Goal: Task Accomplishment & Management: Complete application form

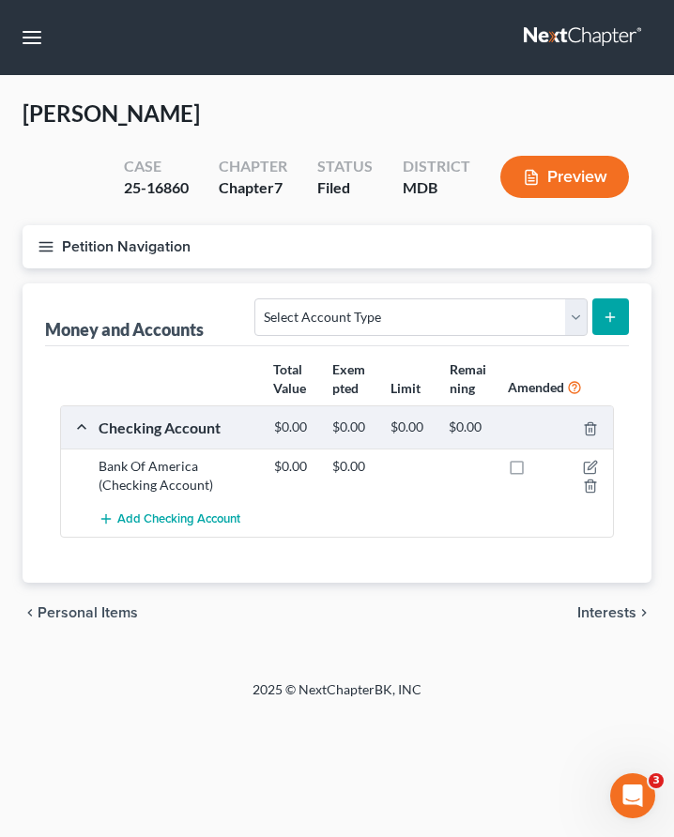
click at [586, 618] on span "Interests" at bounding box center [606, 612] width 59 height 15
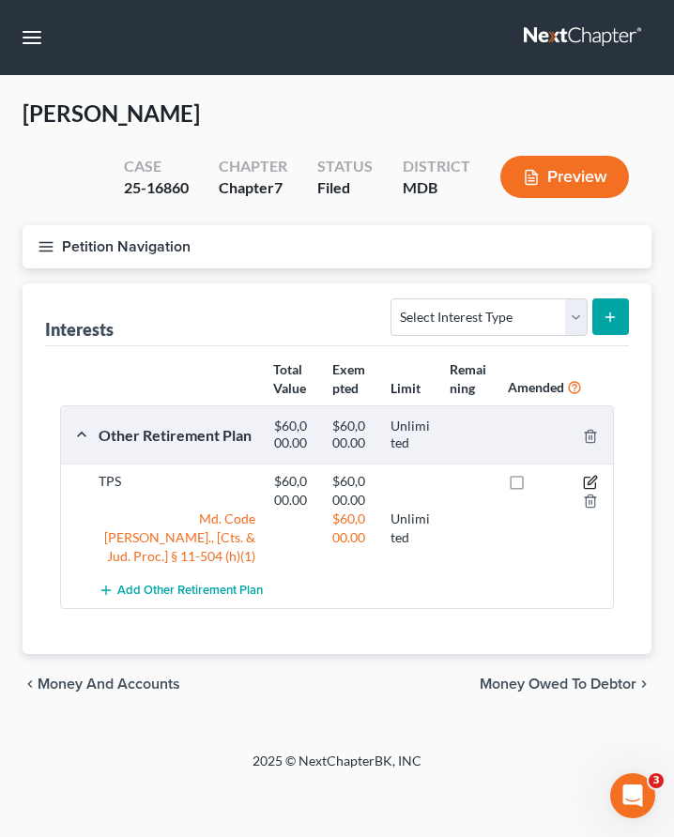
click at [591, 478] on icon "button" at bounding box center [590, 482] width 15 height 15
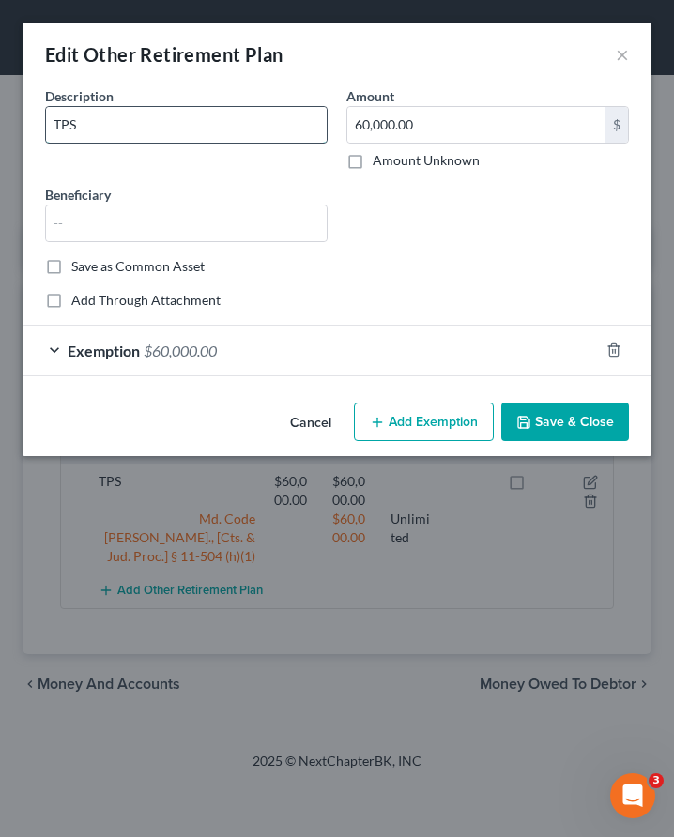
click at [89, 119] on input "TPS" at bounding box center [186, 125] width 280 height 36
type input "TSP"
click at [561, 423] on button "Save & Close" at bounding box center [565, 421] width 128 height 39
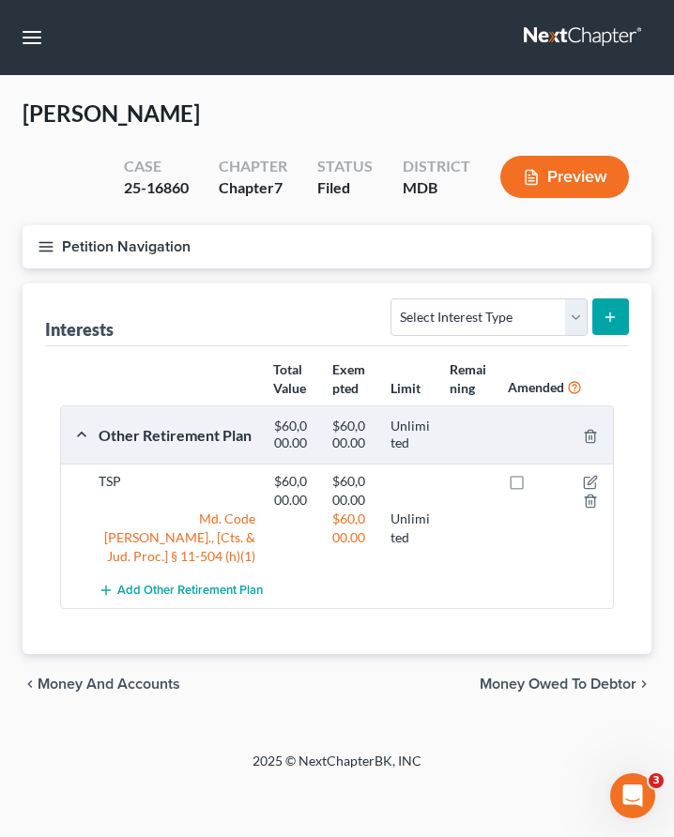
click at [42, 248] on icon "button" at bounding box center [46, 246] width 17 height 17
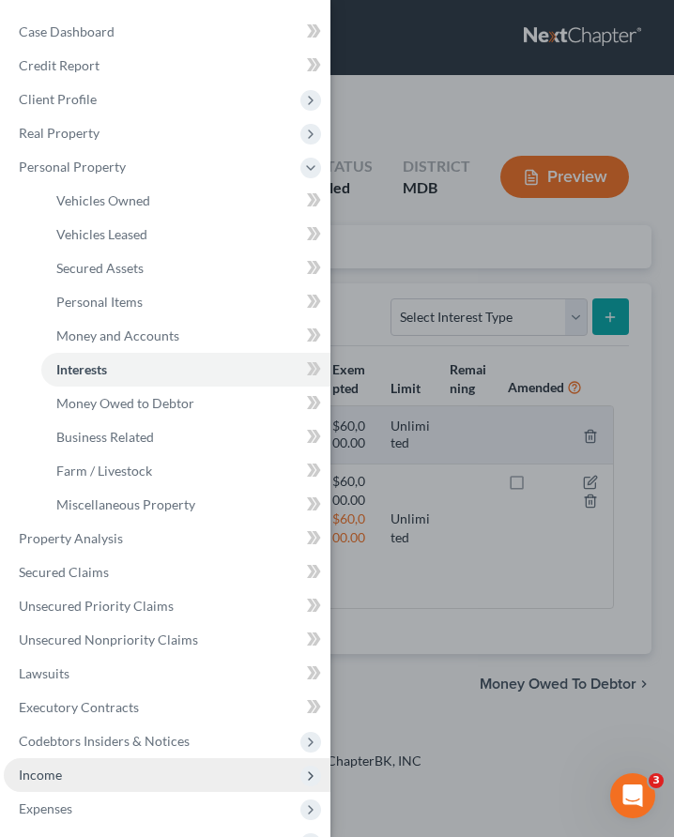
click at [77, 775] on span "Income" at bounding box center [167, 775] width 326 height 34
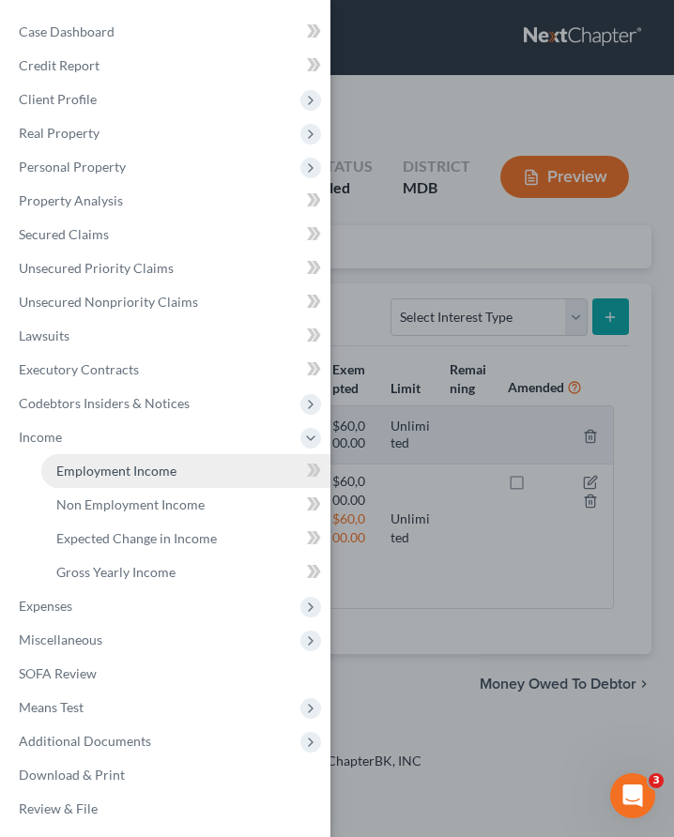
click at [84, 465] on span "Employment Income" at bounding box center [116, 470] width 120 height 16
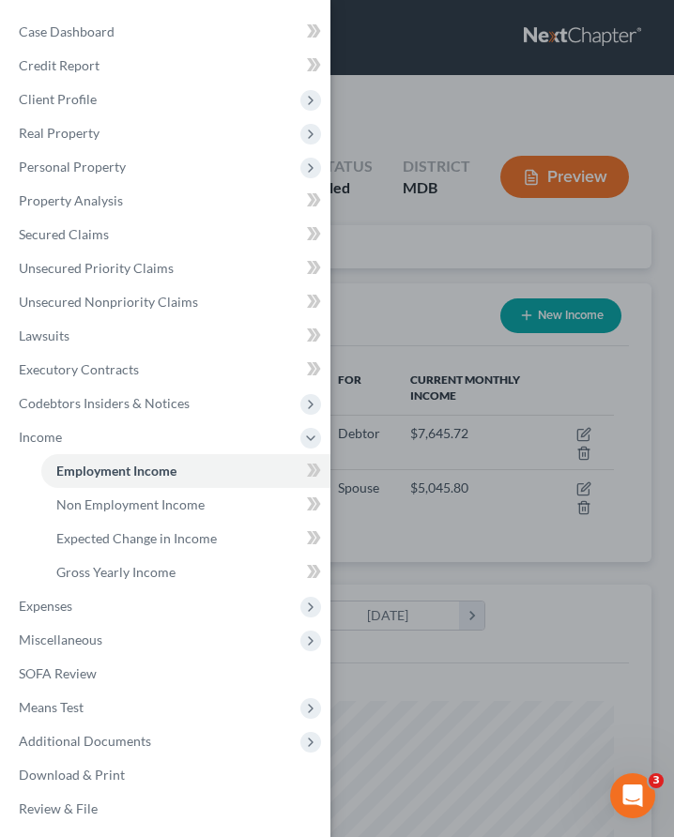
scroll to position [277, 591]
click at [391, 215] on div "Case Dashboard Payments Invoices Payments Payments Credit Report Client Profile" at bounding box center [337, 418] width 674 height 837
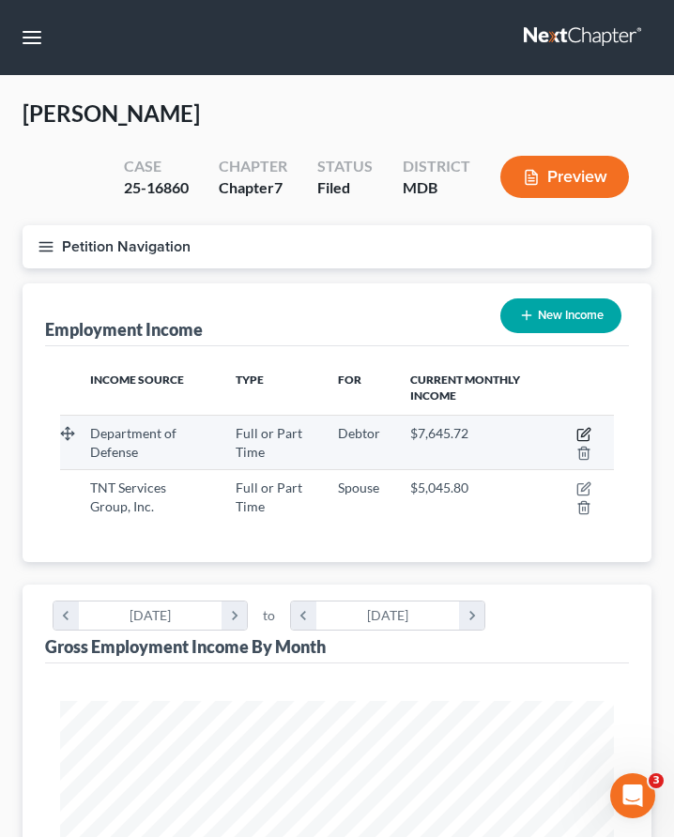
click at [584, 430] on icon "button" at bounding box center [583, 434] width 15 height 15
select select "0"
select select "8"
select select "0"
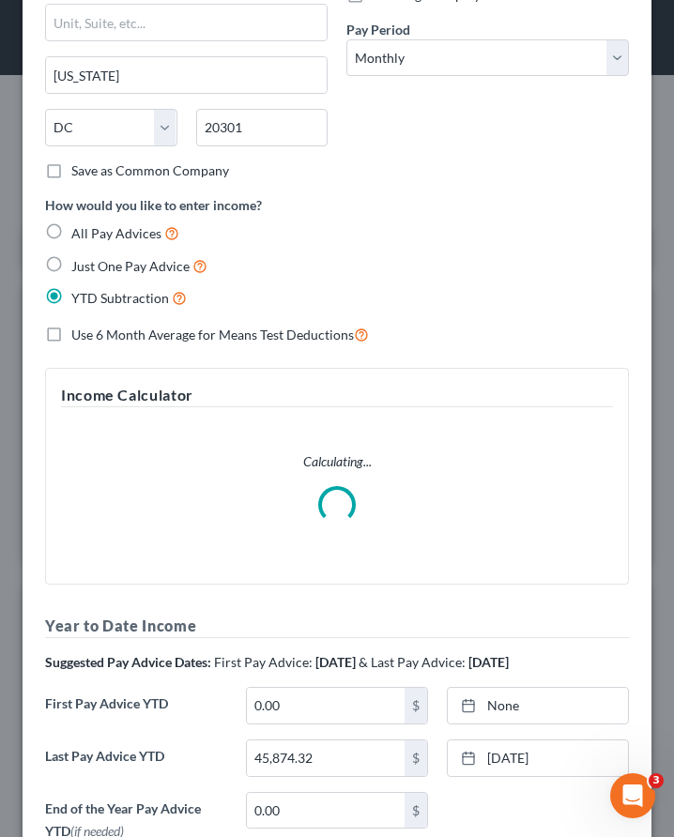
scroll to position [459, 0]
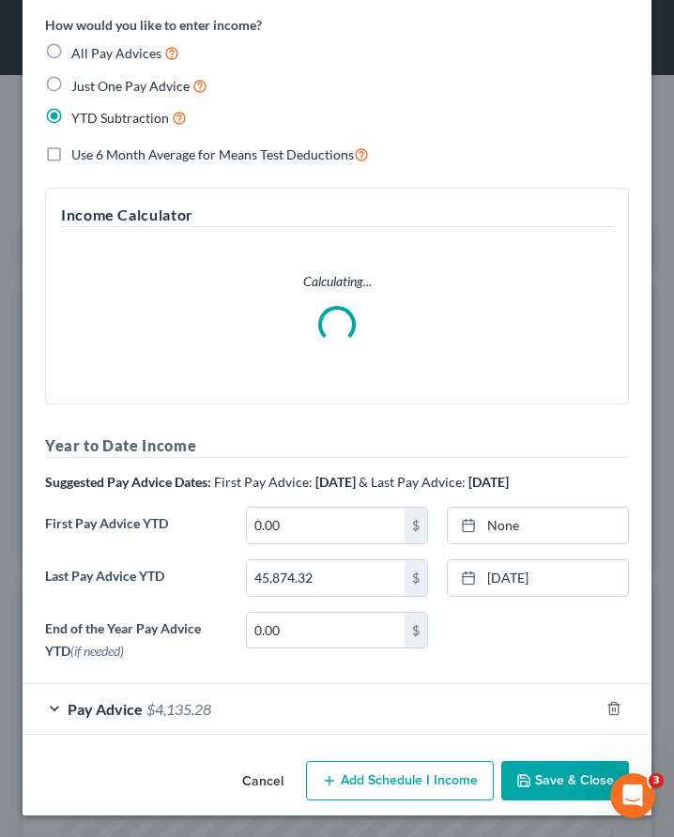
click at [178, 698] on form "Employment Type * Select Full or [DEMOGRAPHIC_DATA] Employment Self Employment …" at bounding box center [337, 181] width 584 height 1107
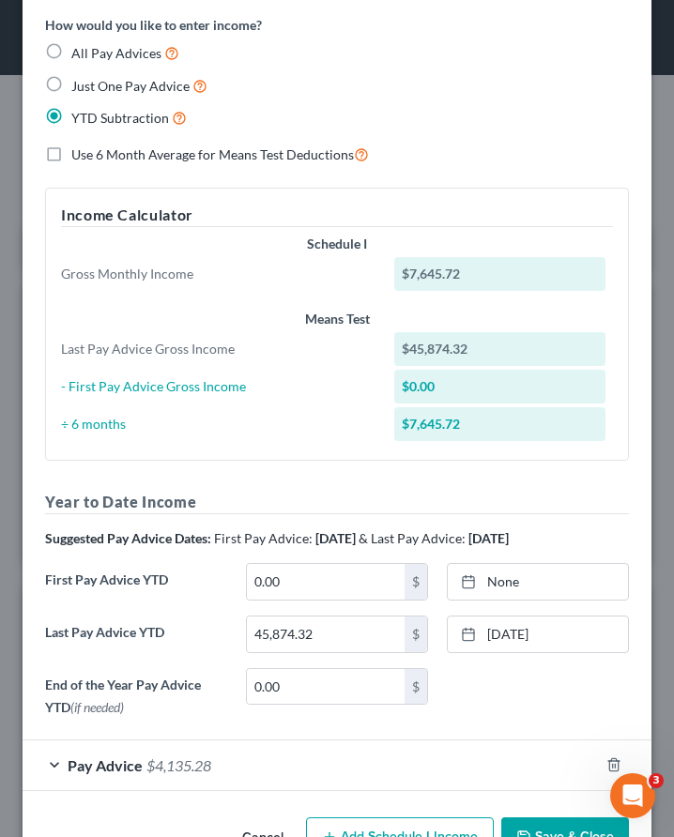
scroll to position [515, 0]
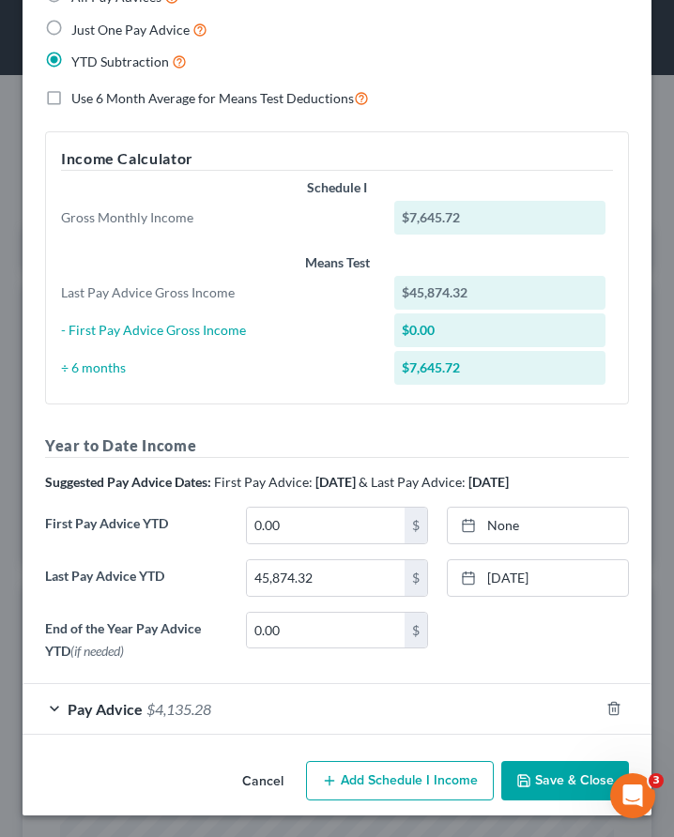
click at [176, 707] on span "$4,135.28" at bounding box center [178, 709] width 65 height 18
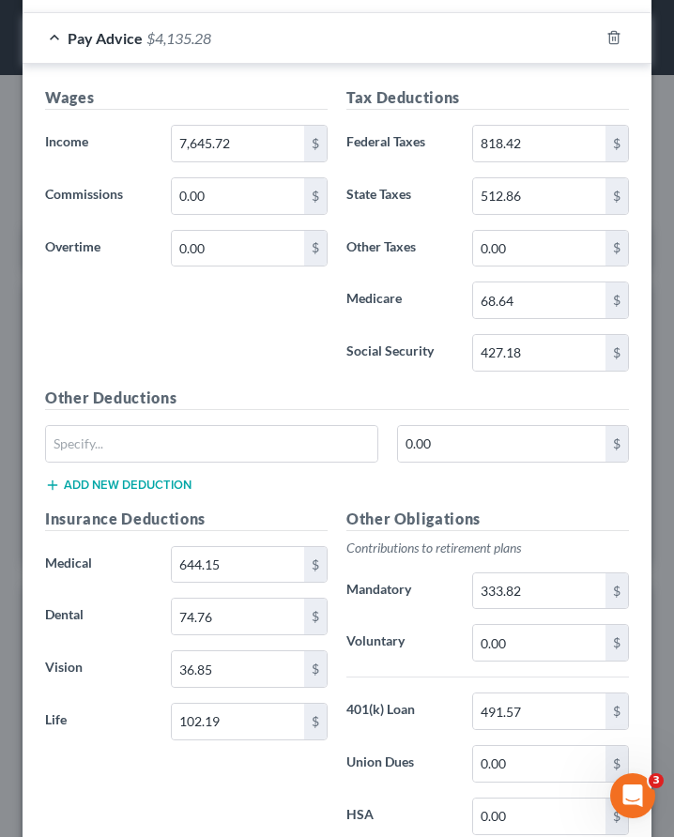
scroll to position [1369, 0]
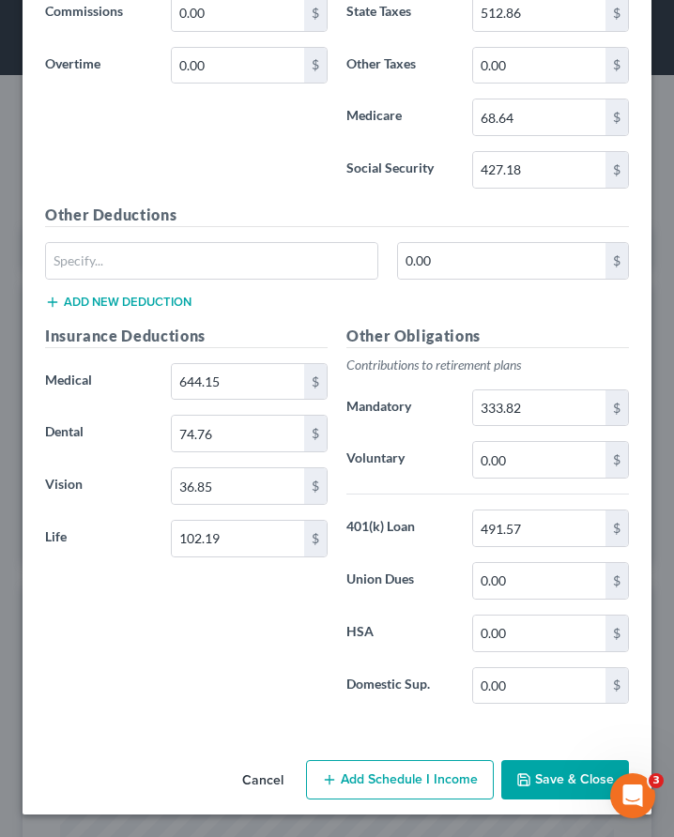
click at [531, 775] on icon "button" at bounding box center [523, 779] width 15 height 15
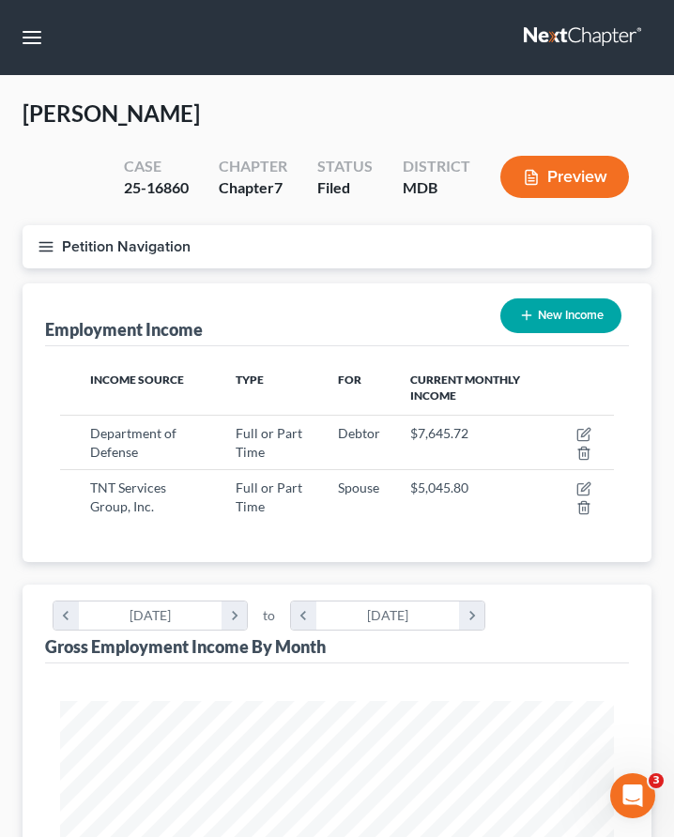
click at [49, 248] on icon "button" at bounding box center [46, 246] width 17 height 17
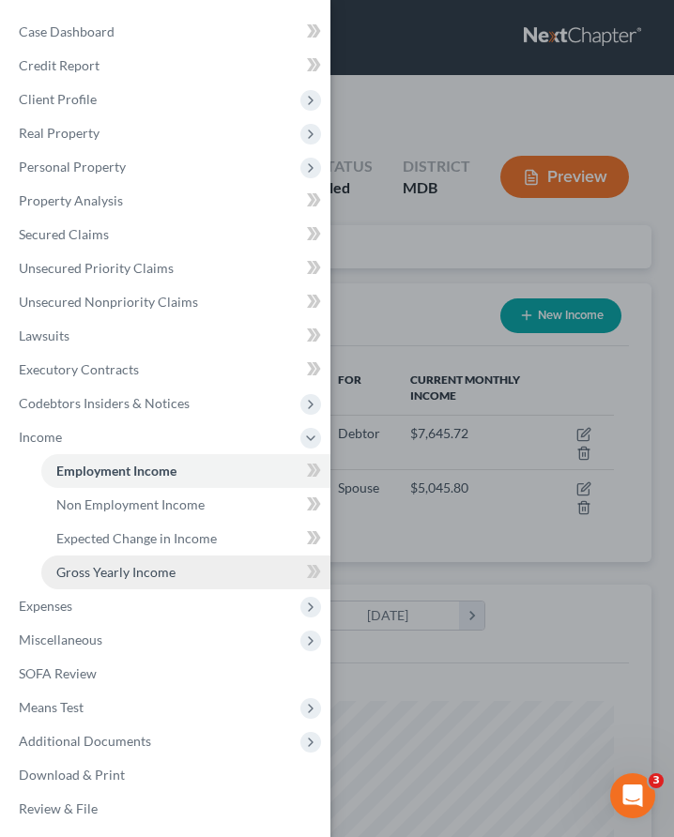
scroll to position [4, 0]
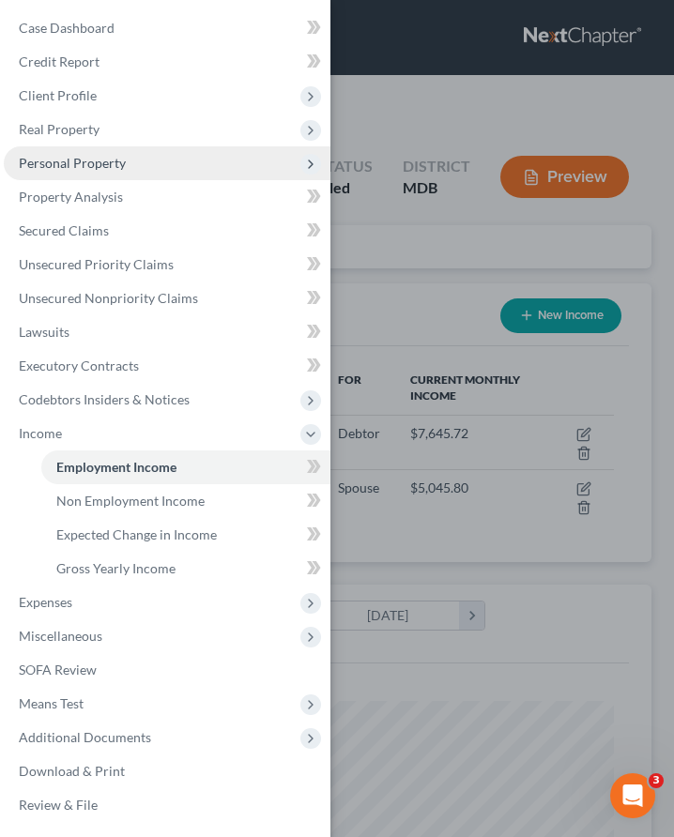
click at [55, 169] on span "Personal Property" at bounding box center [72, 163] width 107 height 16
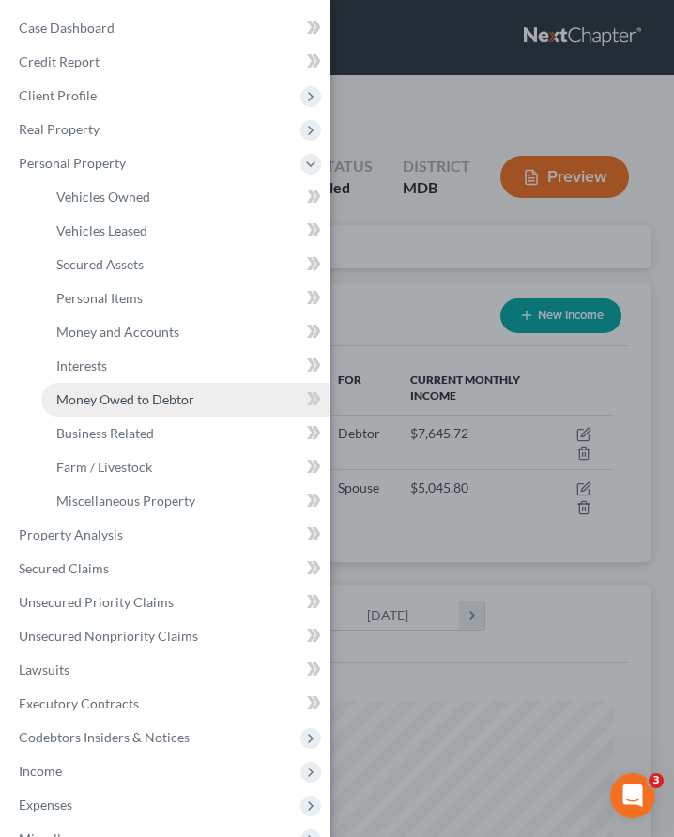
click at [110, 407] on span "Money Owed to Debtor" at bounding box center [125, 399] width 138 height 16
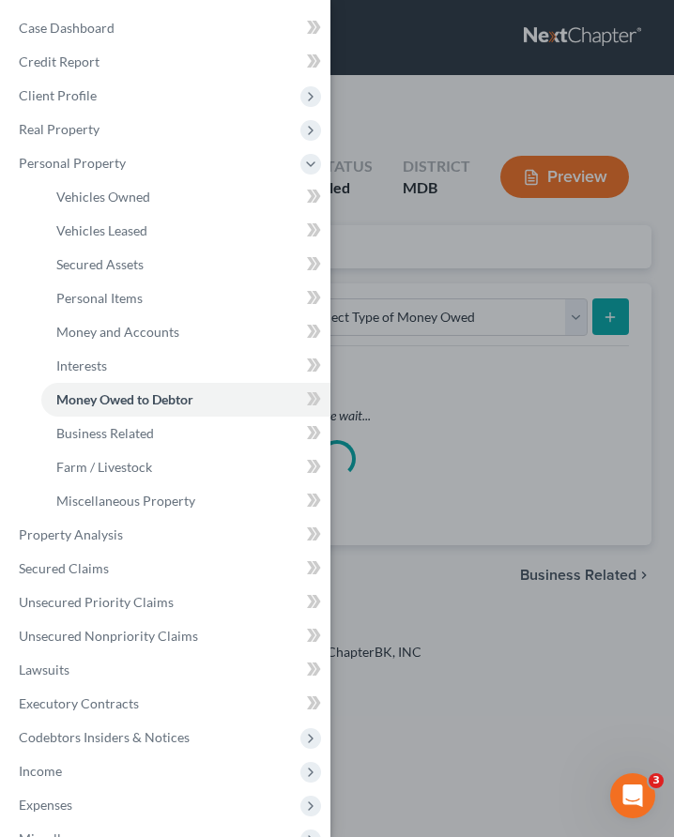
click at [417, 272] on div "Case Dashboard Payments Invoices Payments Payments Credit Report Client Profile" at bounding box center [337, 418] width 674 height 837
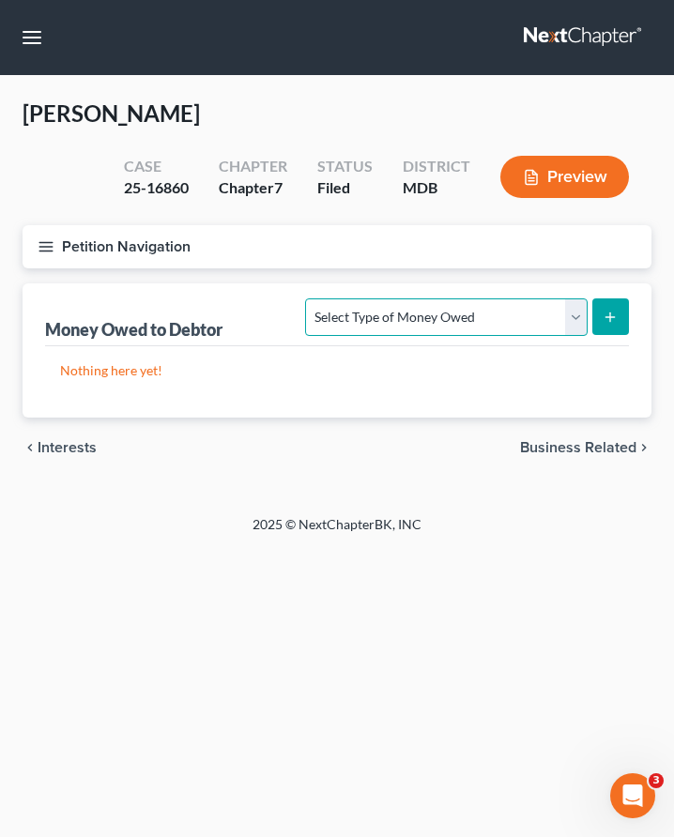
click at [571, 317] on select "Select Type of Money Owed Accounts Receivable Alimony Child Support Claims Agai…" at bounding box center [445, 317] width 281 height 38
select select "child_support"
click at [606, 319] on icon "submit" at bounding box center [609, 317] width 15 height 15
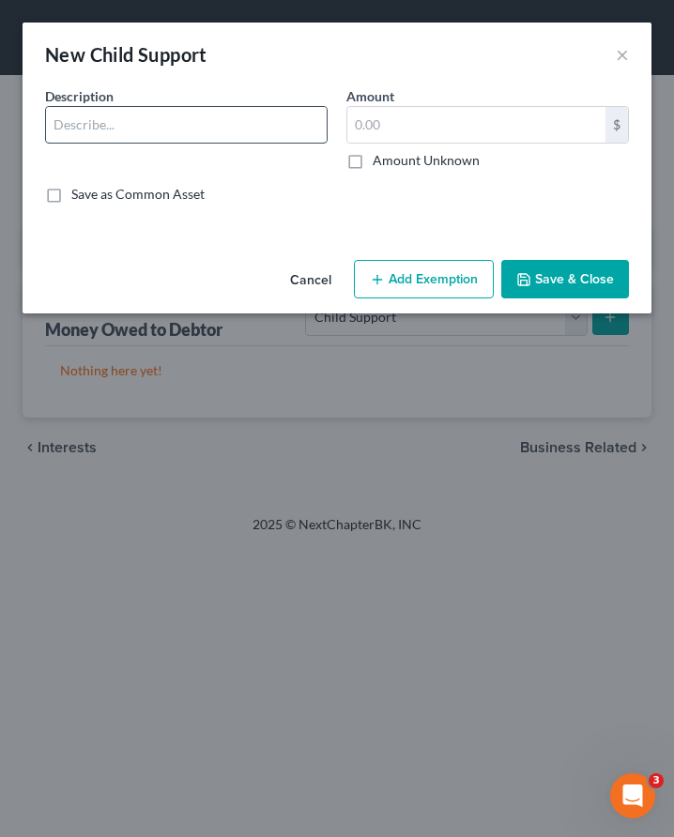
click at [125, 121] on input "text" at bounding box center [186, 125] width 280 height 36
type input "Child Support"
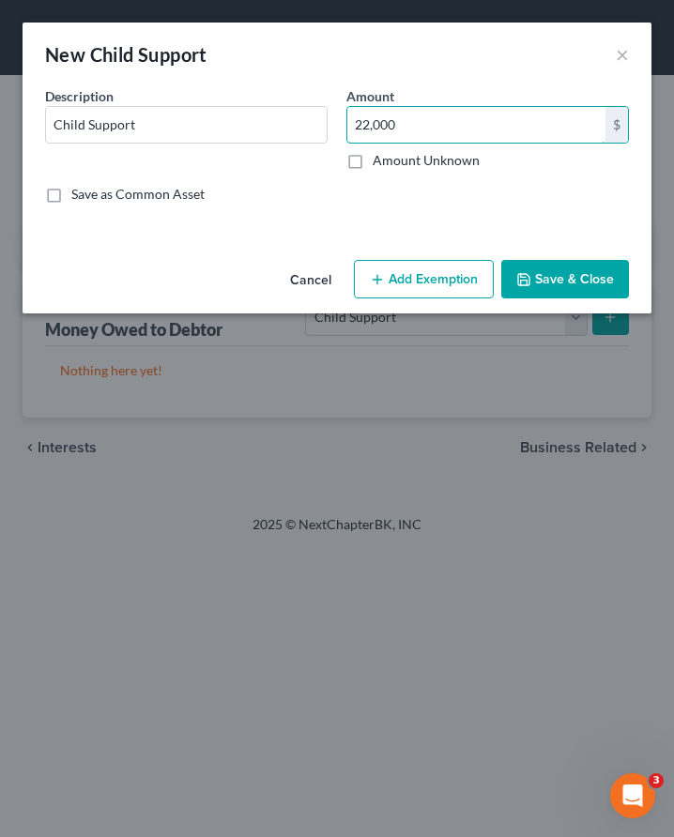
type input "22,000"
click at [399, 280] on button "Add Exemption" at bounding box center [424, 279] width 140 height 39
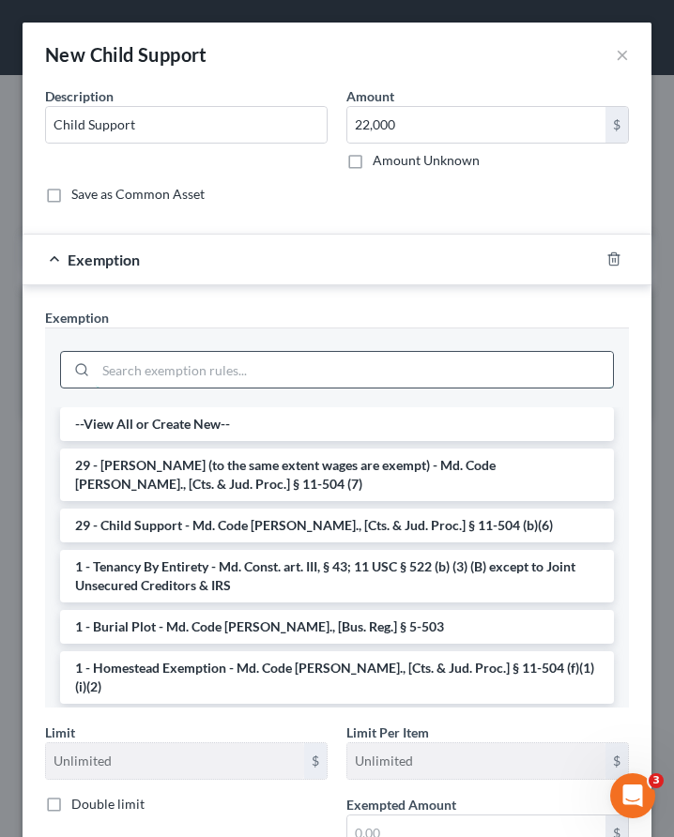
click at [296, 365] on input "search" at bounding box center [354, 370] width 517 height 36
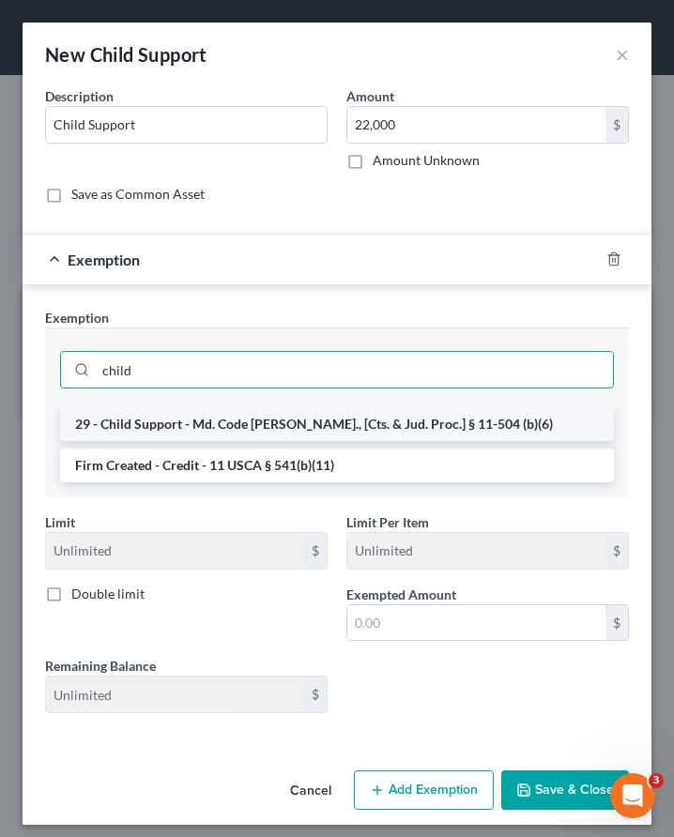
type input "child"
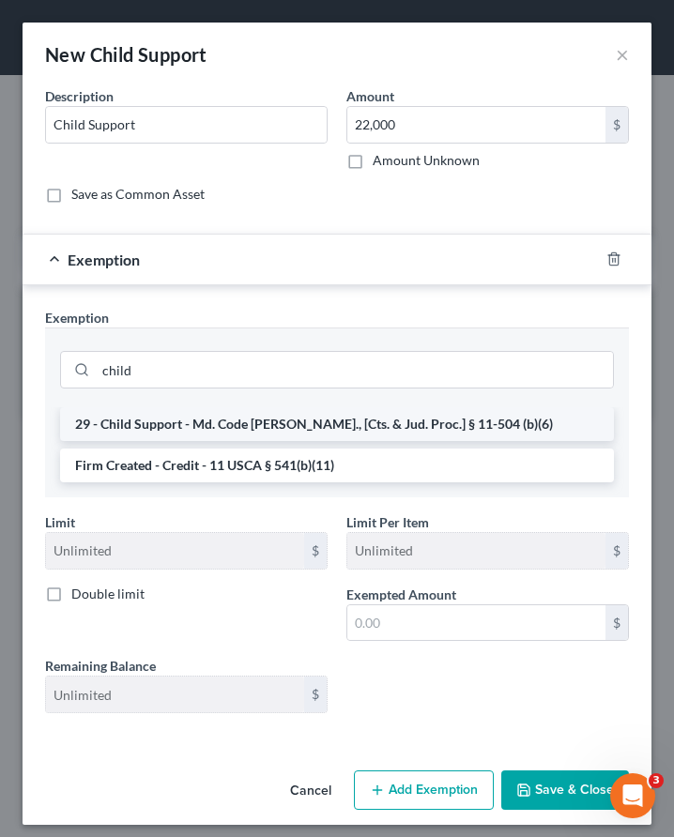
click at [301, 421] on li "29 - Child Support - Md. Code [PERSON_NAME]., [Cts. & Jud. Proc.] § 11-504 (b)(…" at bounding box center [336, 424] width 553 height 34
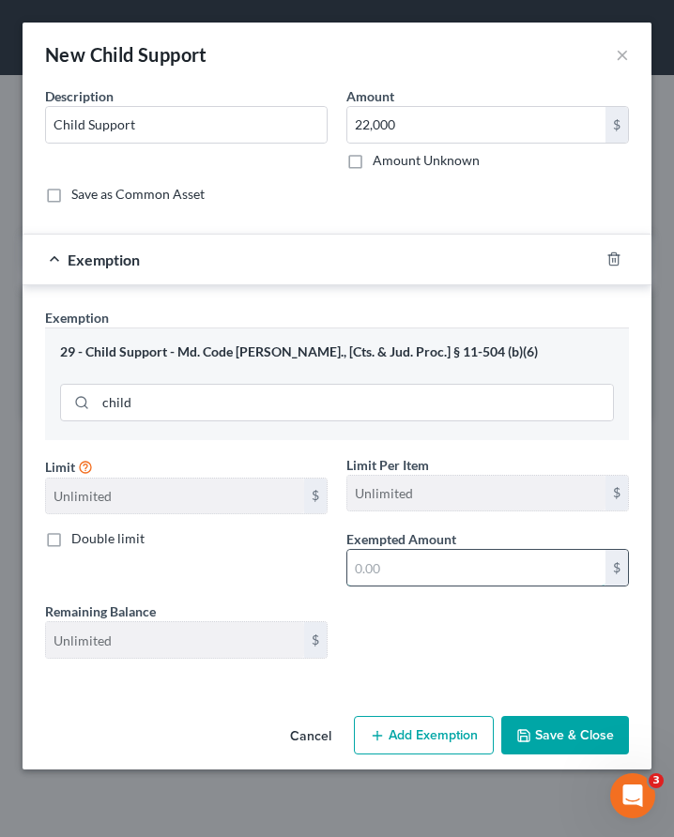
click at [433, 569] on input "text" at bounding box center [476, 568] width 258 height 36
type input "22,000"
click at [570, 747] on button "Save & Close" at bounding box center [565, 735] width 128 height 39
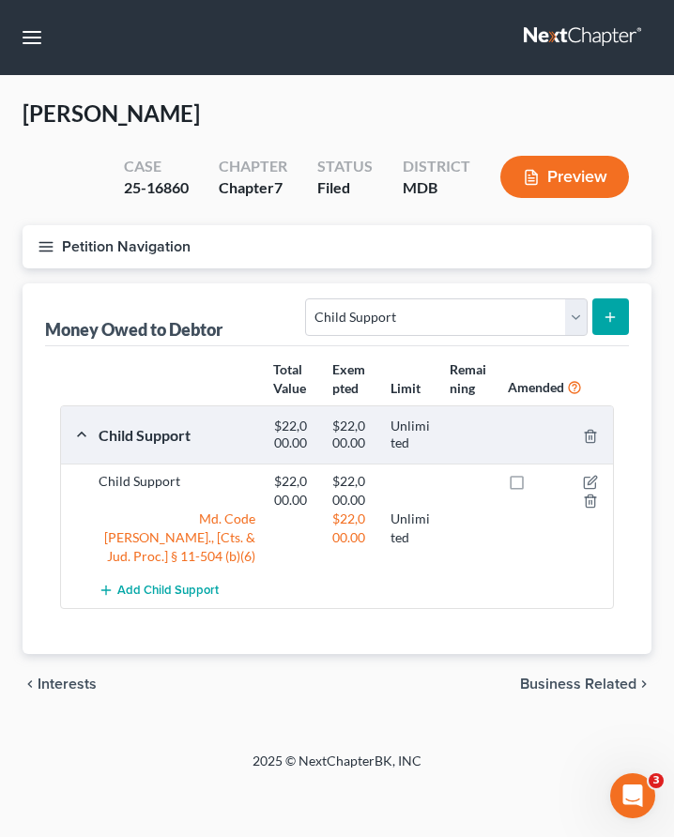
click at [43, 242] on line "button" at bounding box center [45, 242] width 13 height 0
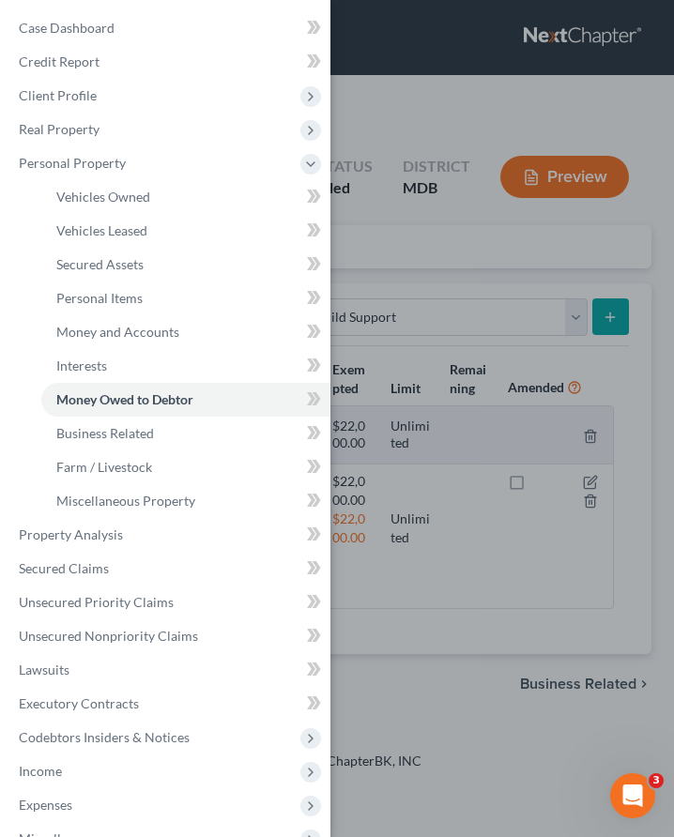
click at [478, 267] on div "Case Dashboard Payments Invoices Payments Payments Credit Report Client Profile" at bounding box center [337, 418] width 674 height 837
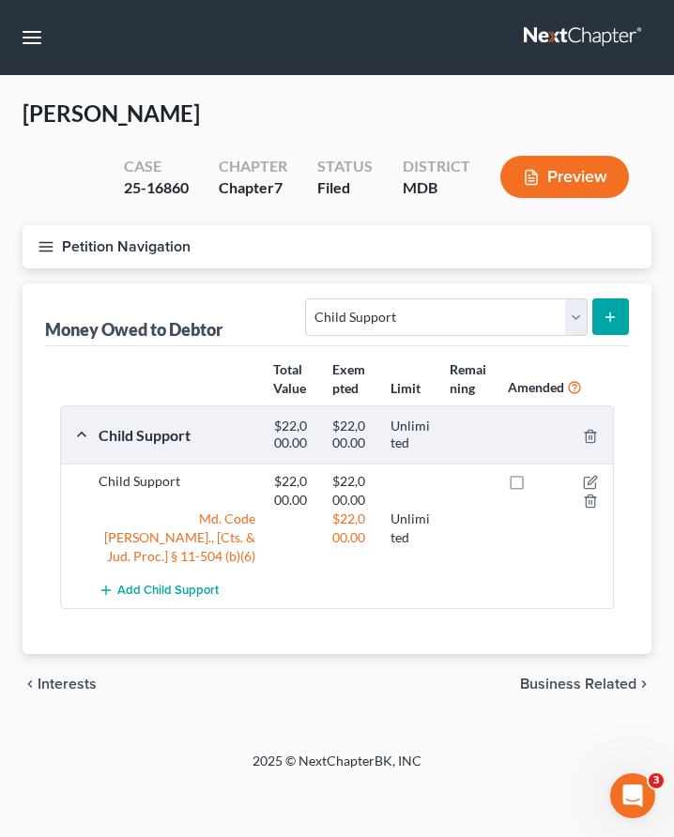
click at [44, 244] on icon "button" at bounding box center [46, 246] width 17 height 17
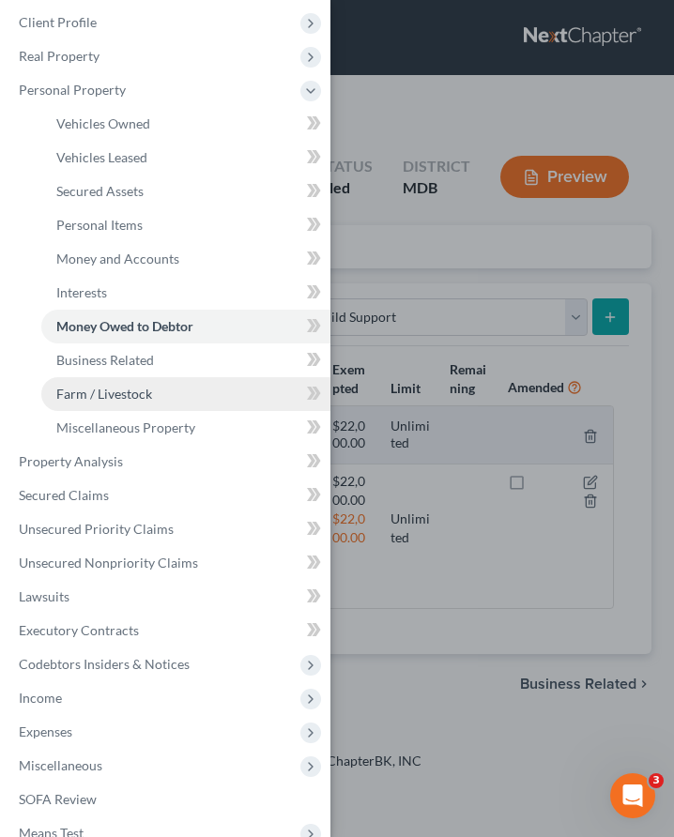
scroll to position [206, 0]
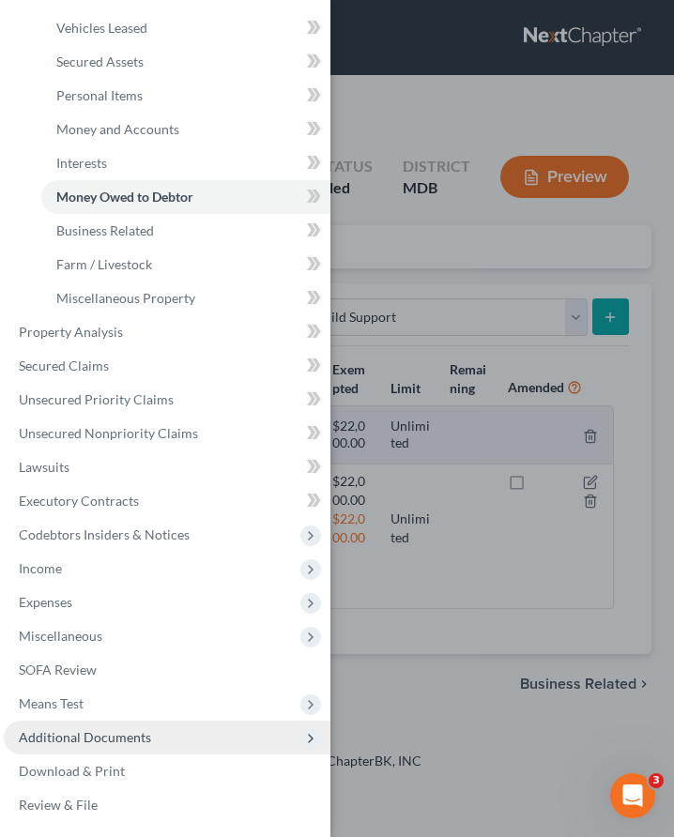
click at [134, 733] on span "Additional Documents" at bounding box center [85, 737] width 132 height 16
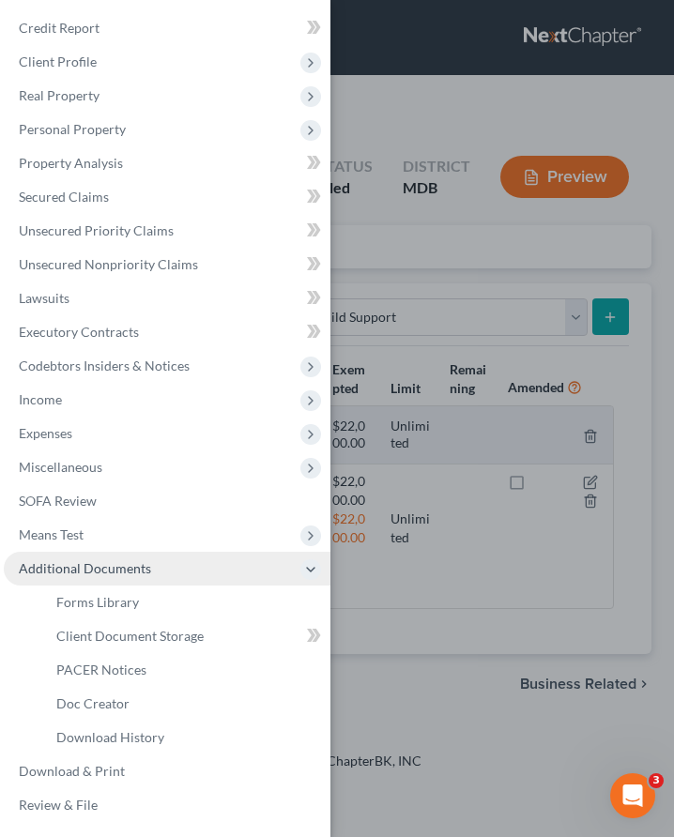
scroll to position [38, 0]
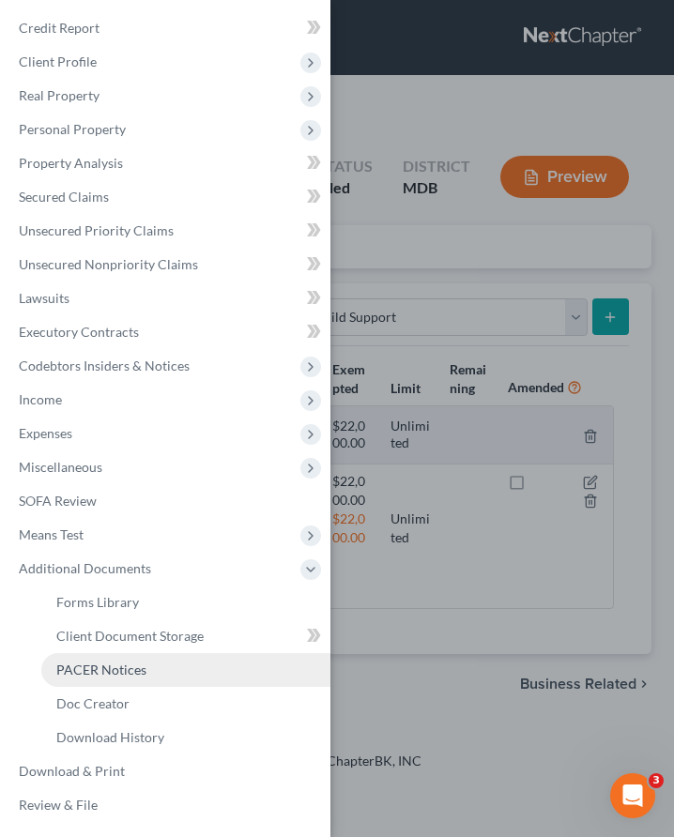
click at [116, 655] on link "PACER Notices" at bounding box center [185, 670] width 289 height 34
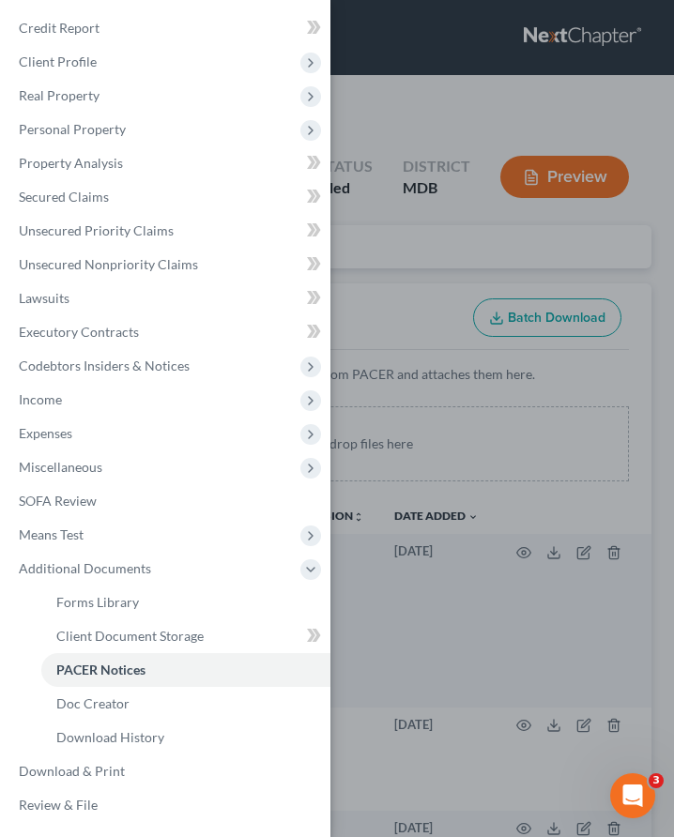
click at [442, 298] on div "Case Dashboard Payments Invoices Payments Payments Credit Report Client Profile" at bounding box center [337, 418] width 674 height 837
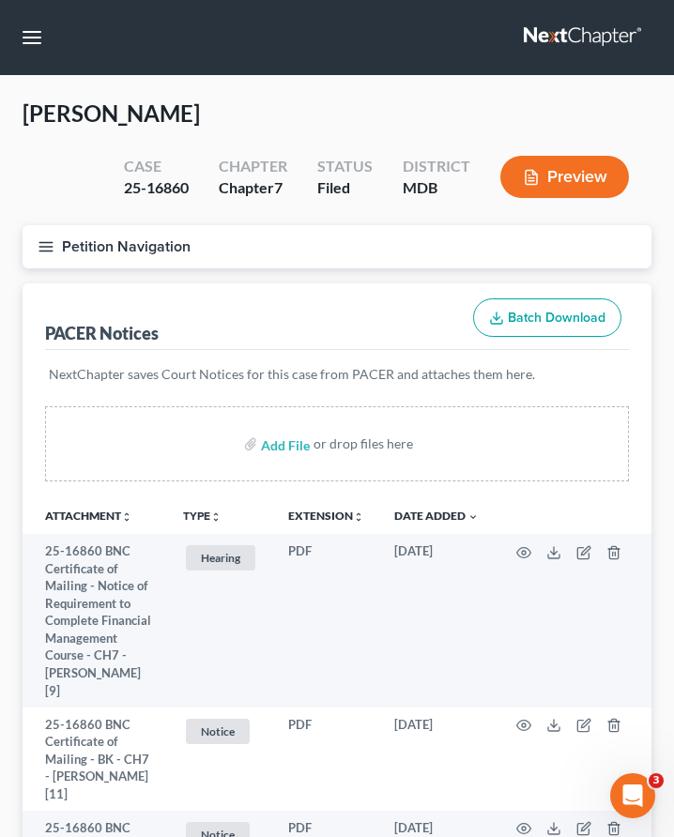
click at [42, 243] on icon "button" at bounding box center [46, 246] width 17 height 17
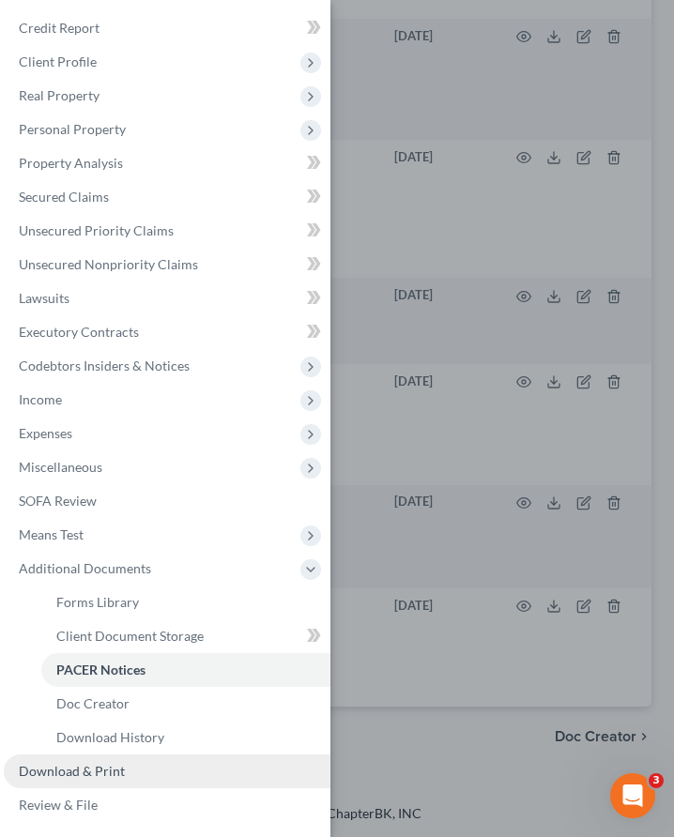
click at [94, 764] on span "Download & Print" at bounding box center [72, 771] width 106 height 16
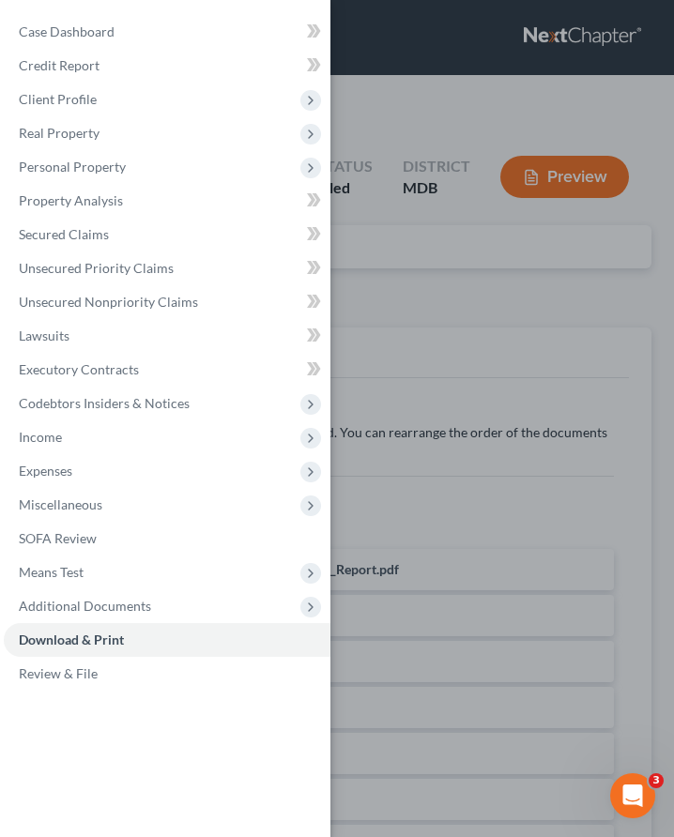
click at [432, 357] on div "Case Dashboard Payments Invoices Payments Payments Credit Report Client Profile" at bounding box center [337, 418] width 674 height 837
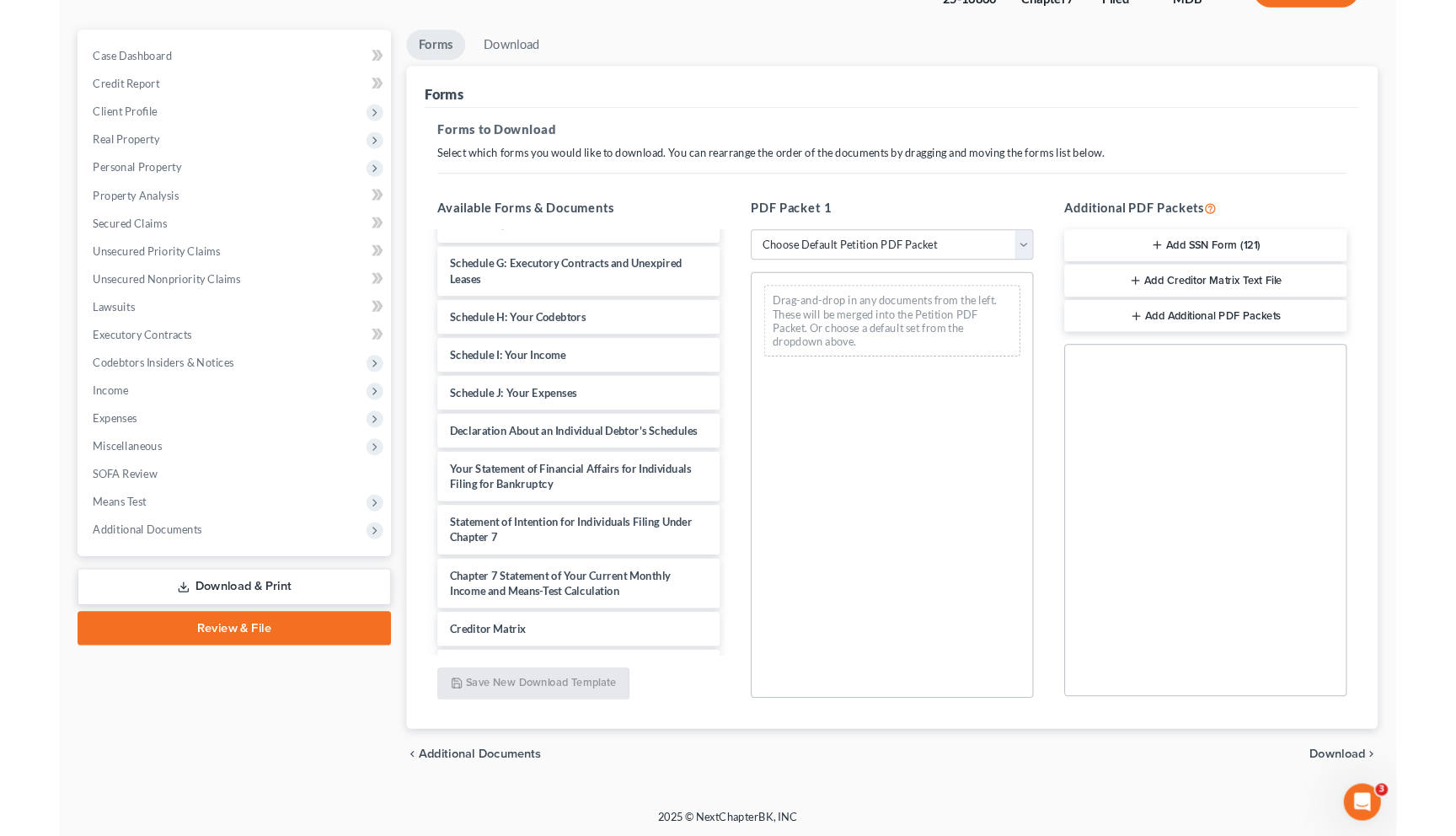
scroll to position [788, 0]
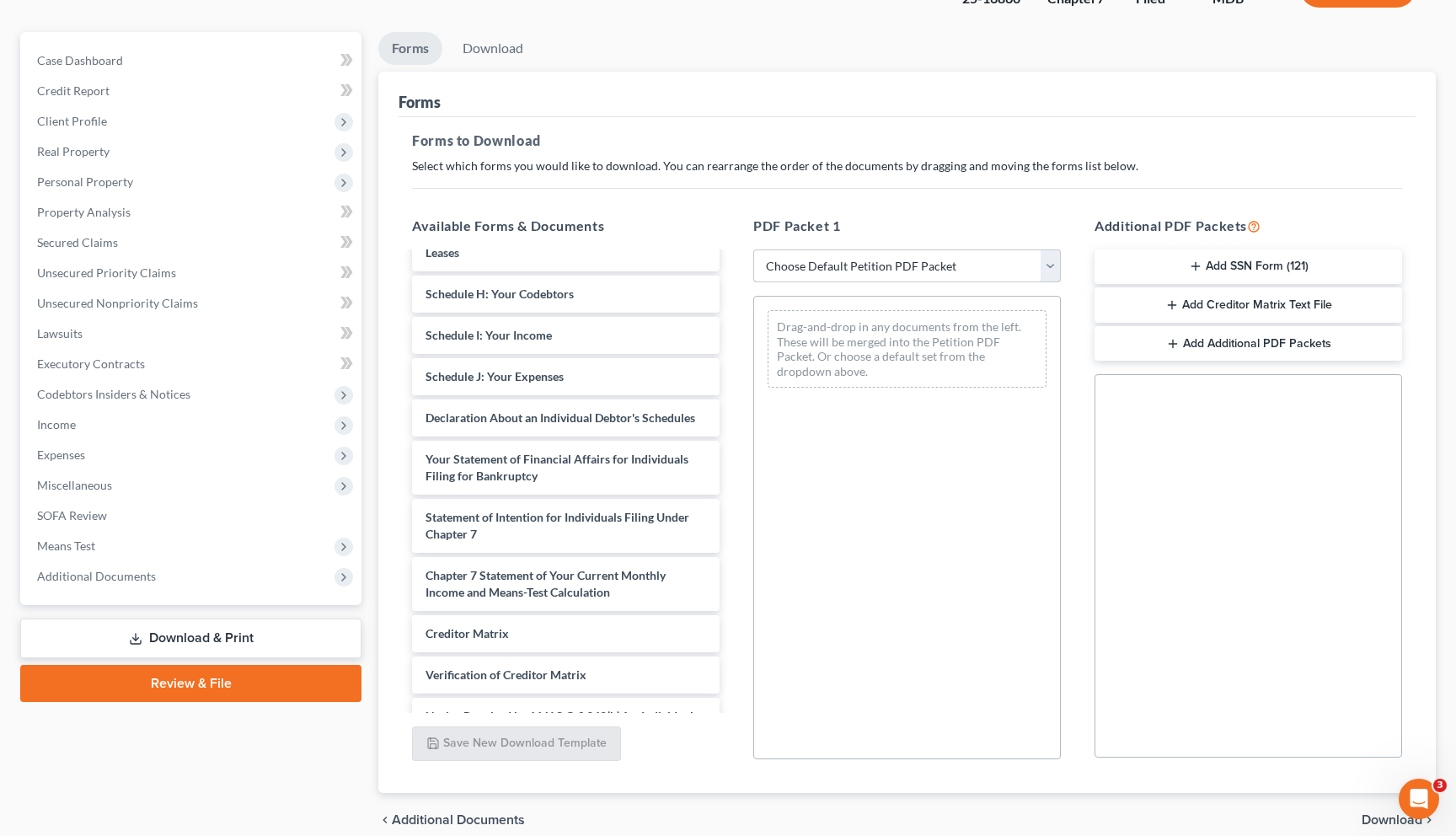
click at [604, 258] on select "Choose Default Petition PDF Packet Complete Bankruptcy Petition (all forms and …" at bounding box center [907, 267] width 307 height 34
select select "0"
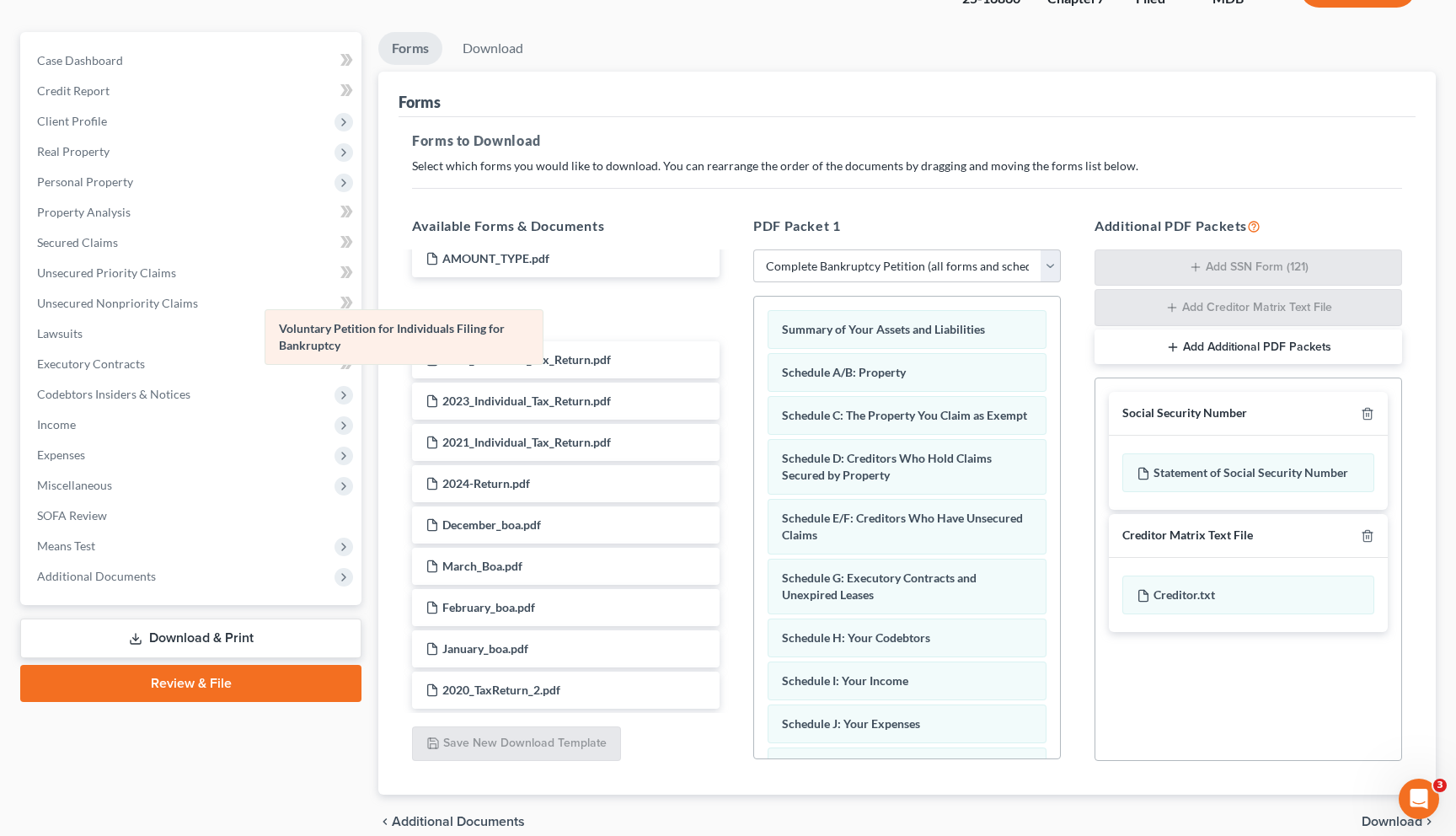
drag, startPoint x: 955, startPoint y: 338, endPoint x: 452, endPoint y: 335, distance: 503.0
click at [604, 335] on div "Voluntary Petition for Individuals Filing for Bankruptcy Voluntary Petition for…" at bounding box center [907, 781] width 306 height 970
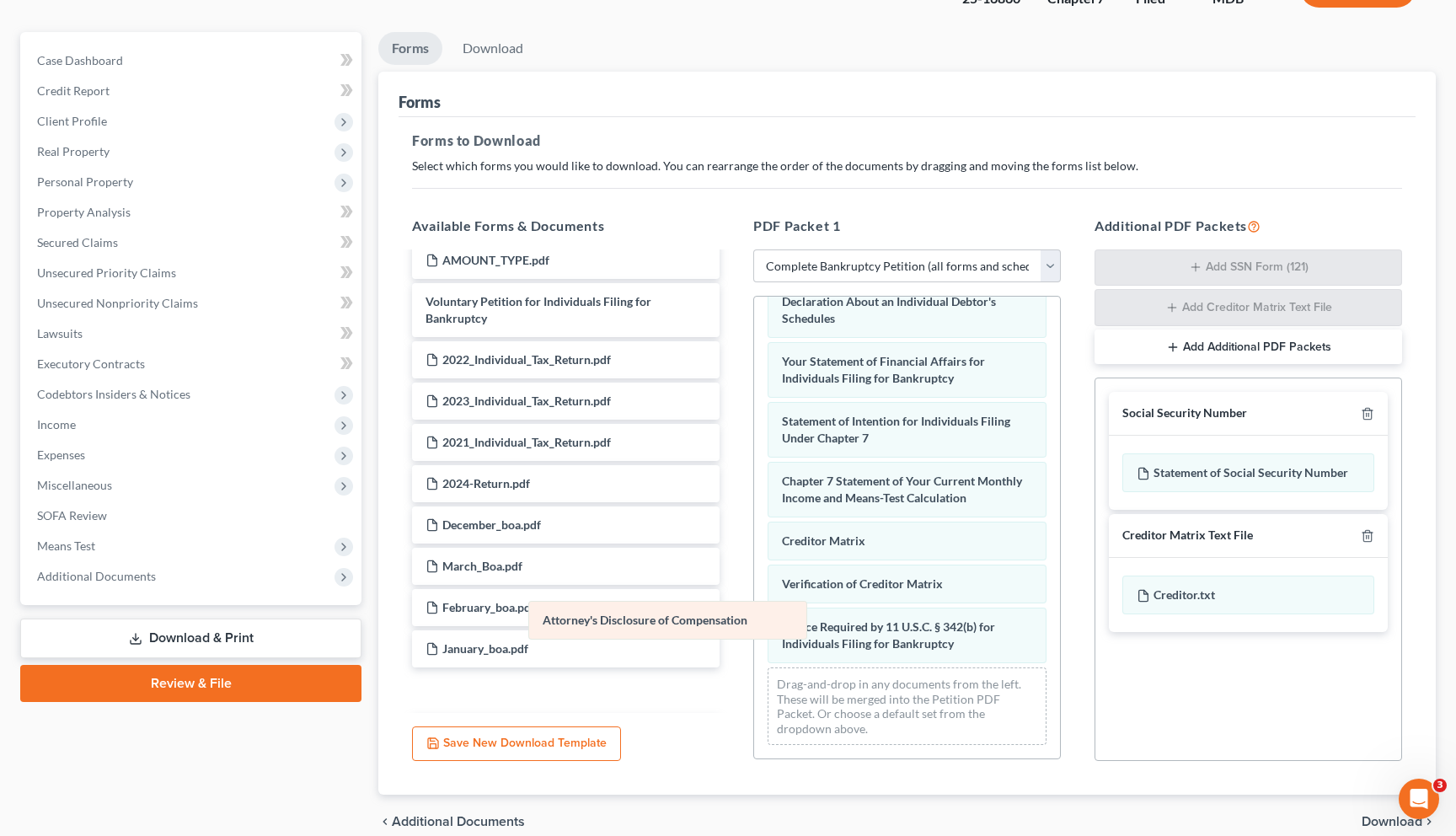
scroll to position [450, 0]
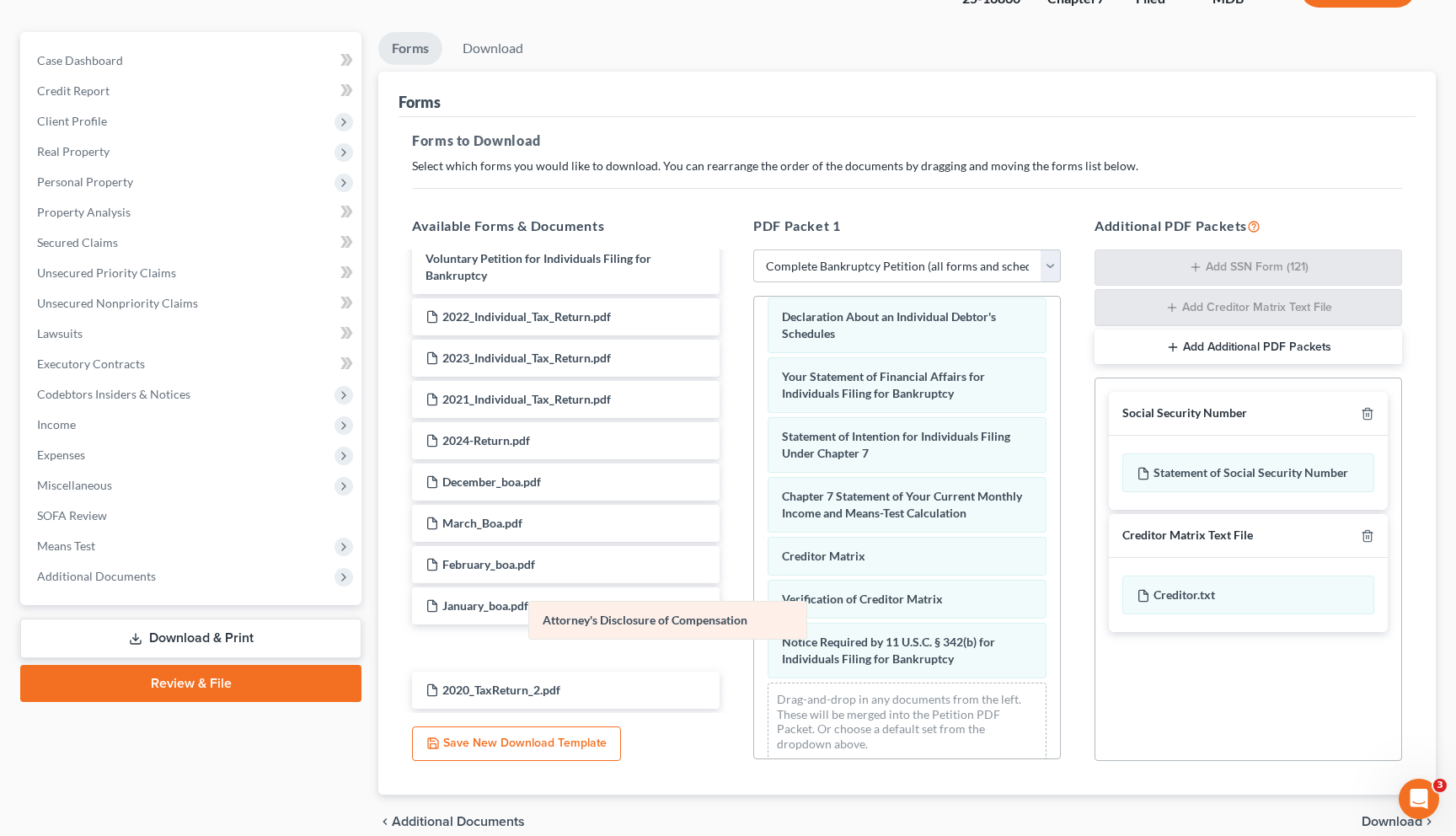
drag, startPoint x: 835, startPoint y: 674, endPoint x: 588, endPoint y: 636, distance: 249.9
click at [604, 636] on div "Attorney's Disclosure of Compensation Summary of Your Assets and Liabilities Sc…" at bounding box center [907, 310] width 306 height 927
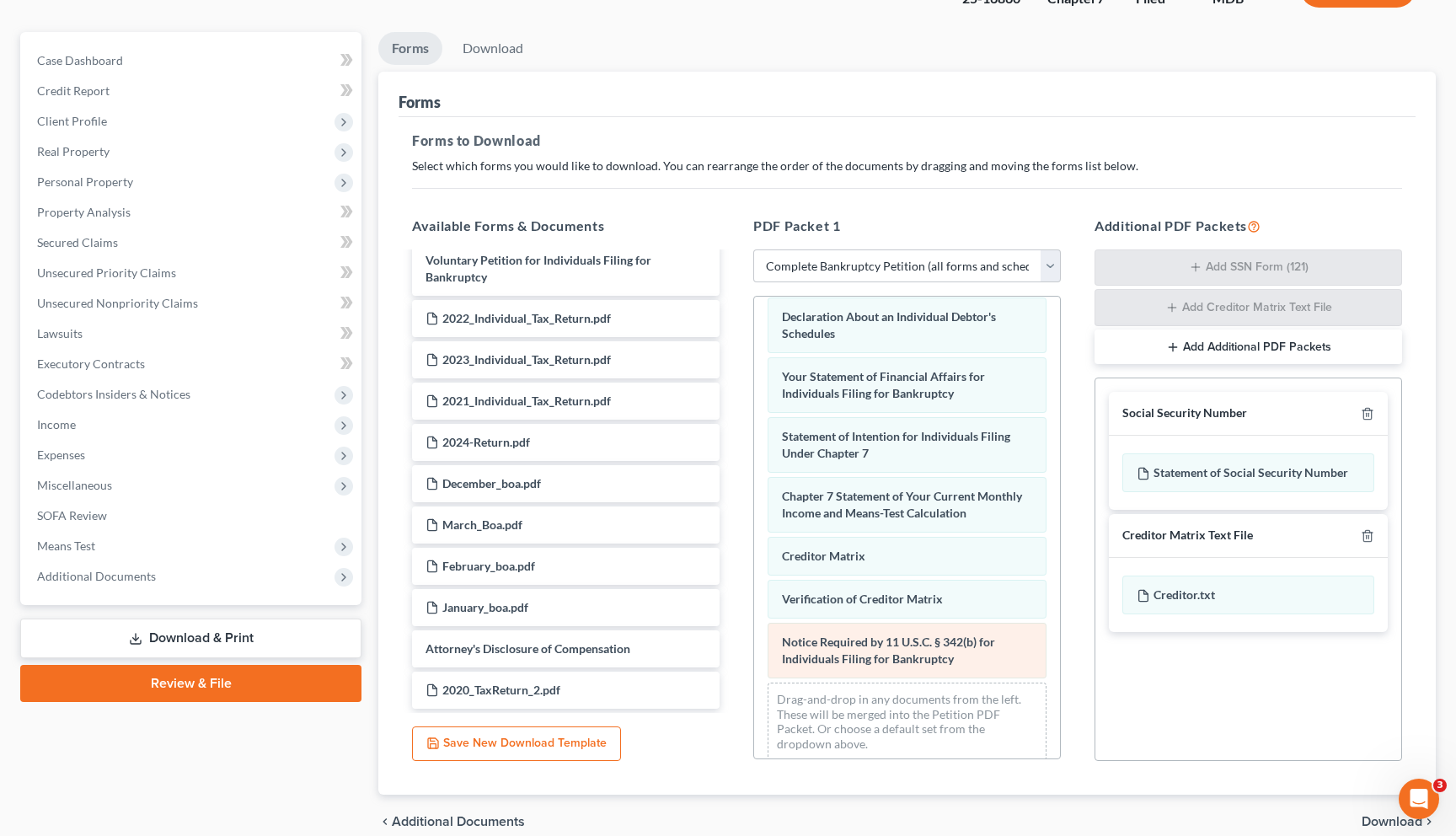
scroll to position [390, 0]
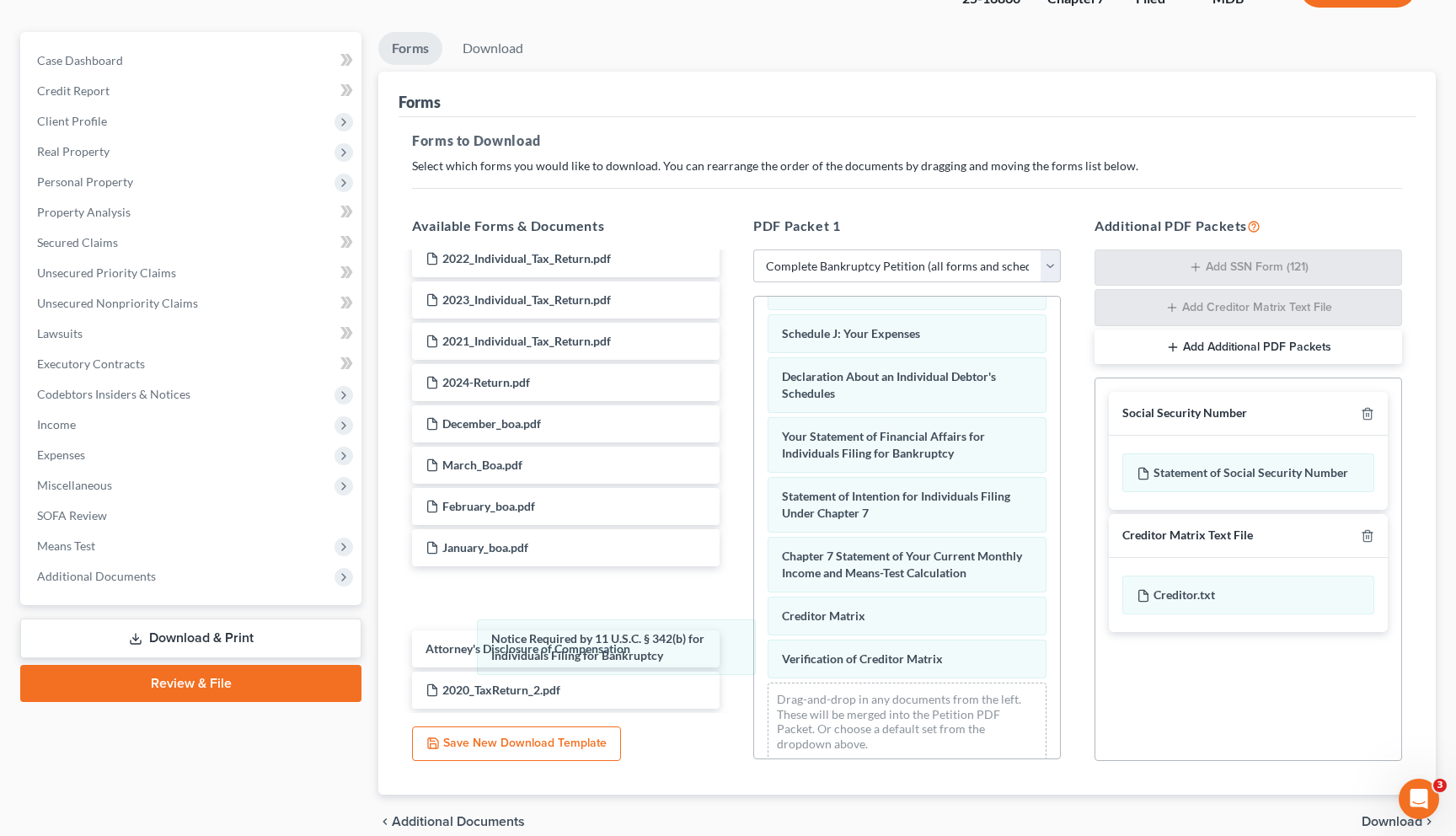
click at [604, 640] on div "Notice Required by 11 U.S.C. § 342(b) for Individuals Filing for Bankruptcy Sum…" at bounding box center [907, 339] width 306 height 867
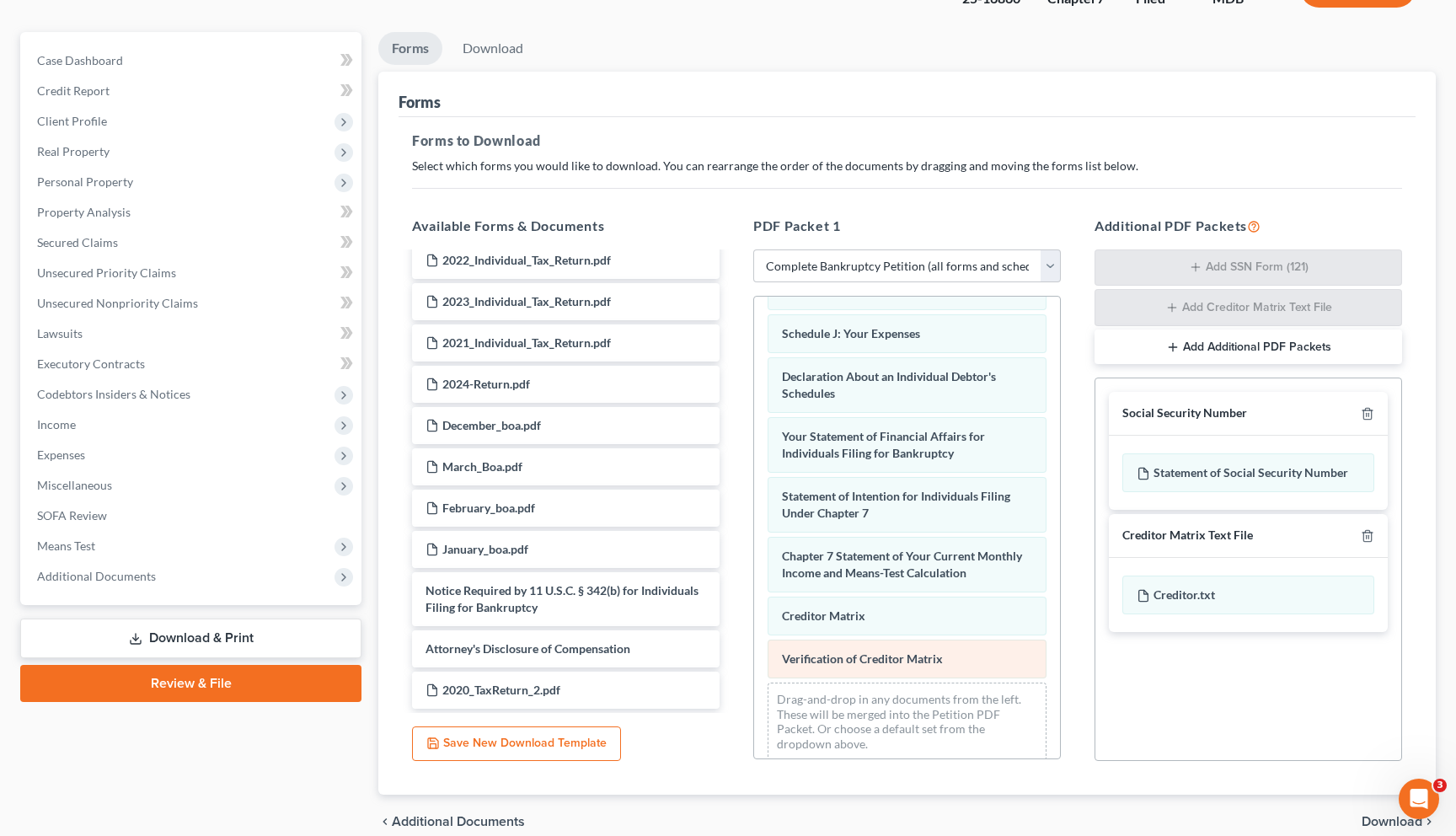
scroll to position [348, 0]
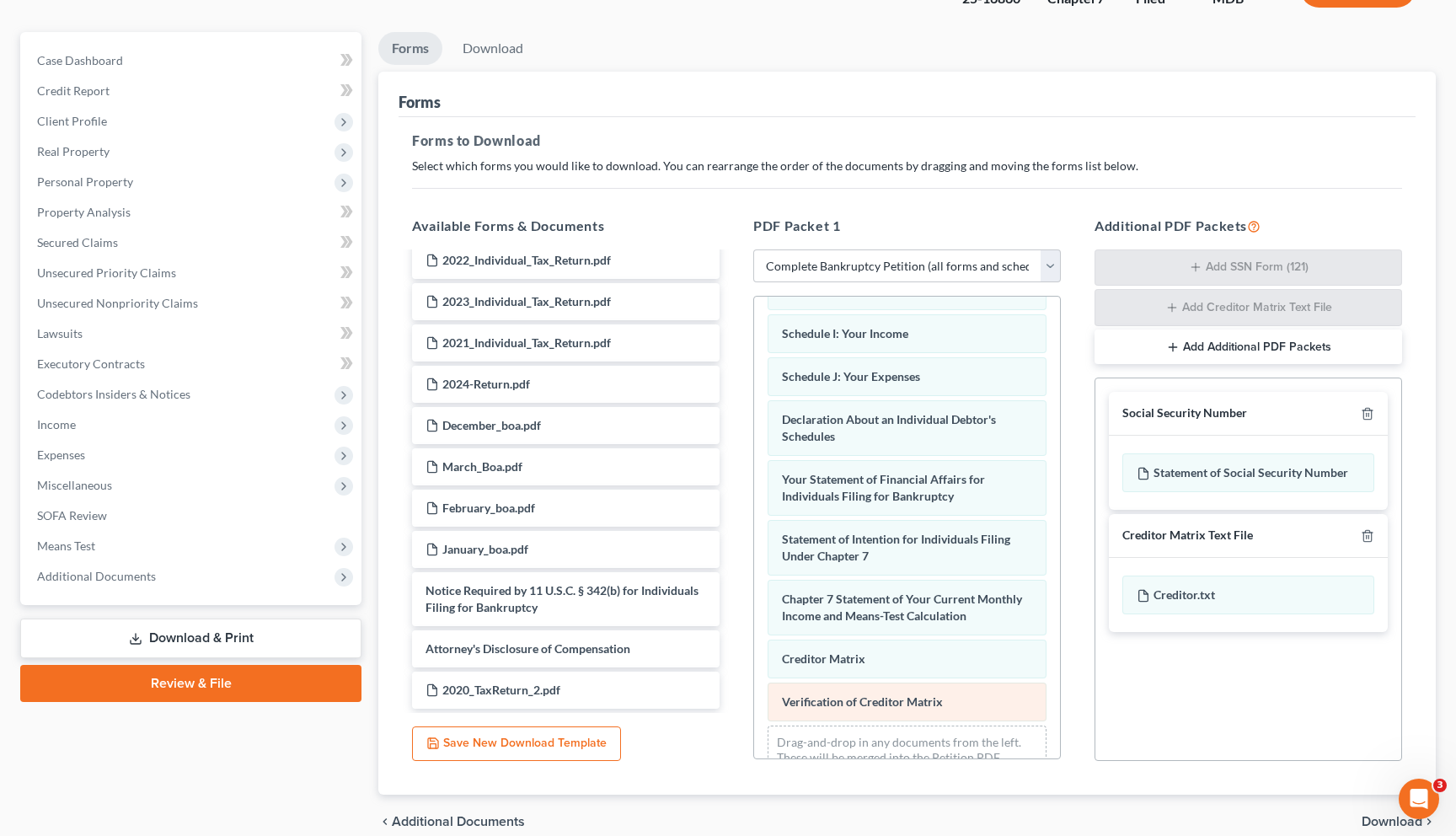
click at [604, 660] on div "Summary of Your Assets and Liabilities Schedule A/B: Property Schedule C: The P…" at bounding box center [907, 383] width 306 height 867
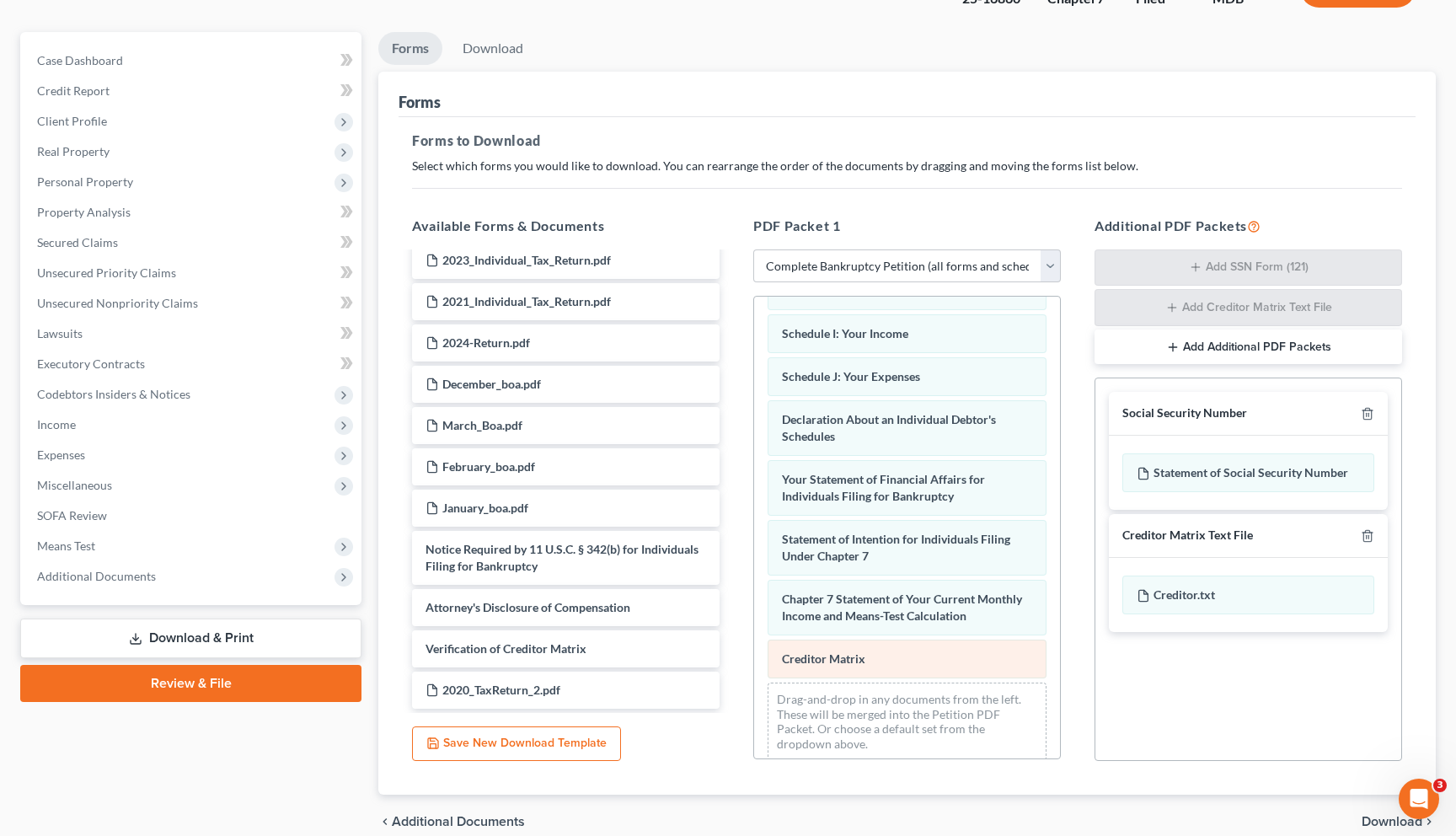
scroll to position [304, 0]
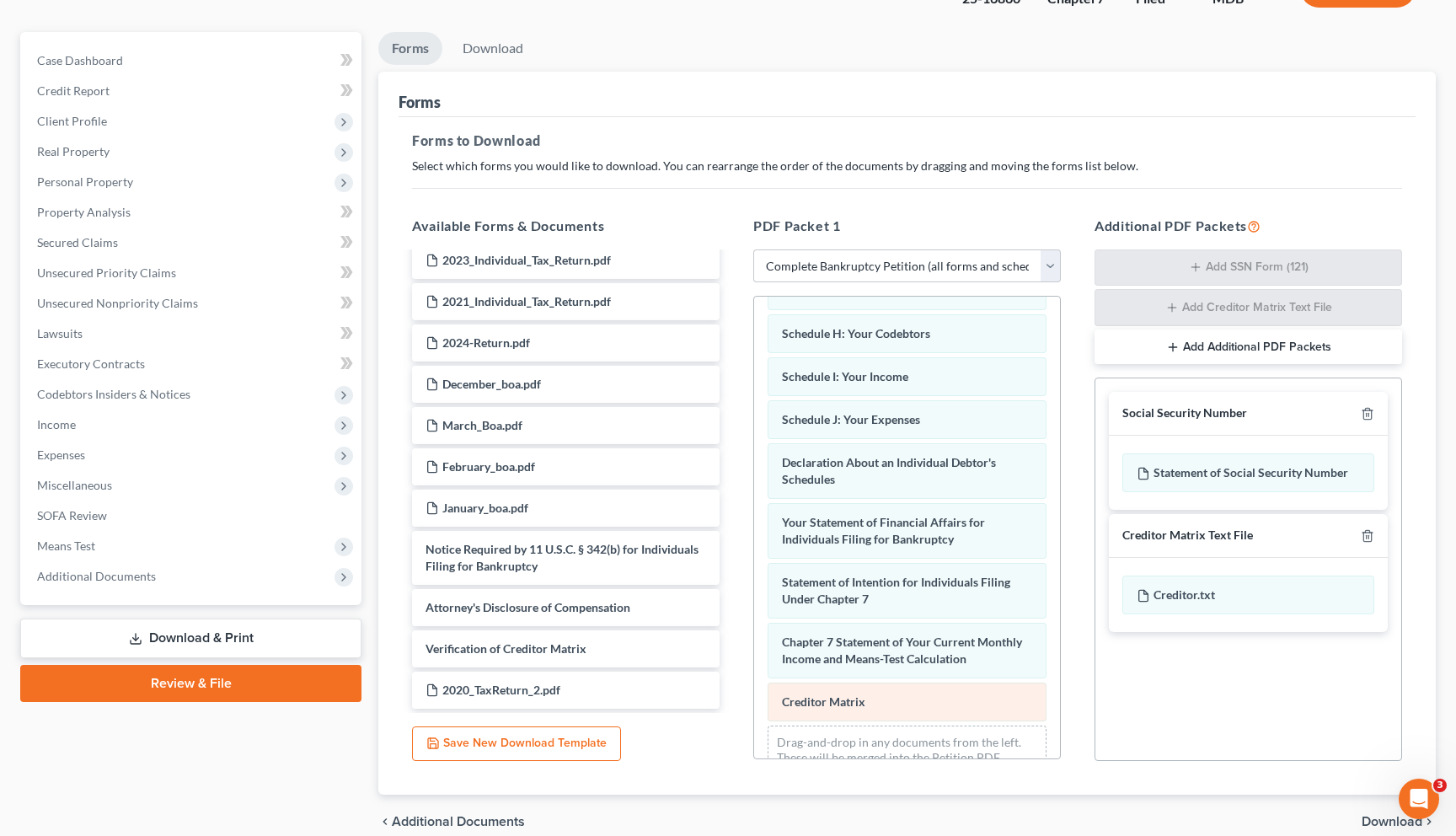
click at [604, 655] on div "Summary of Your Assets and Liabilities Schedule A/B: Property Schedule C: The P…" at bounding box center [907, 404] width 306 height 823
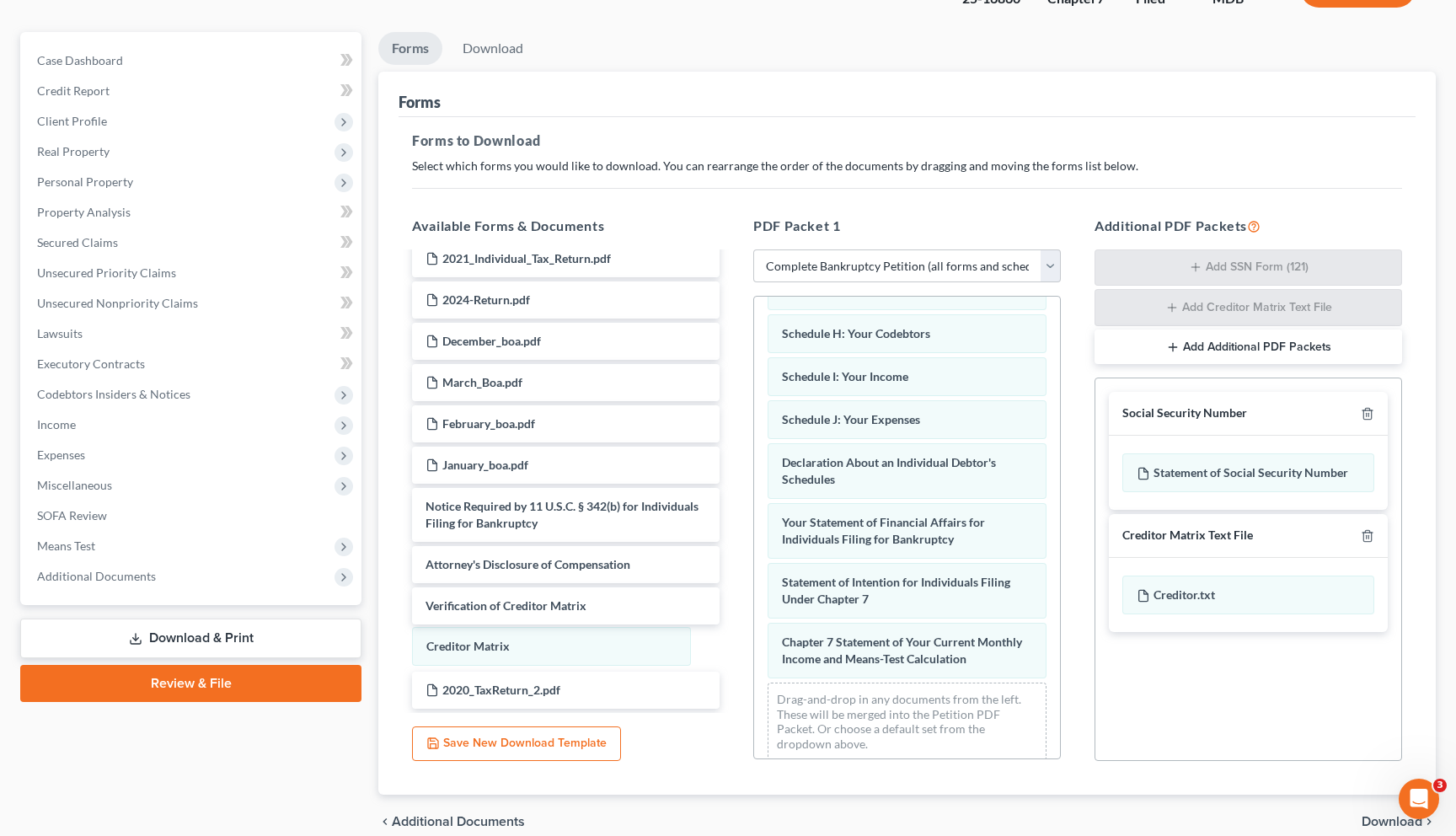
scroll to position [251, 0]
click at [604, 410] on icon "button" at bounding box center [1367, 414] width 7 height 11
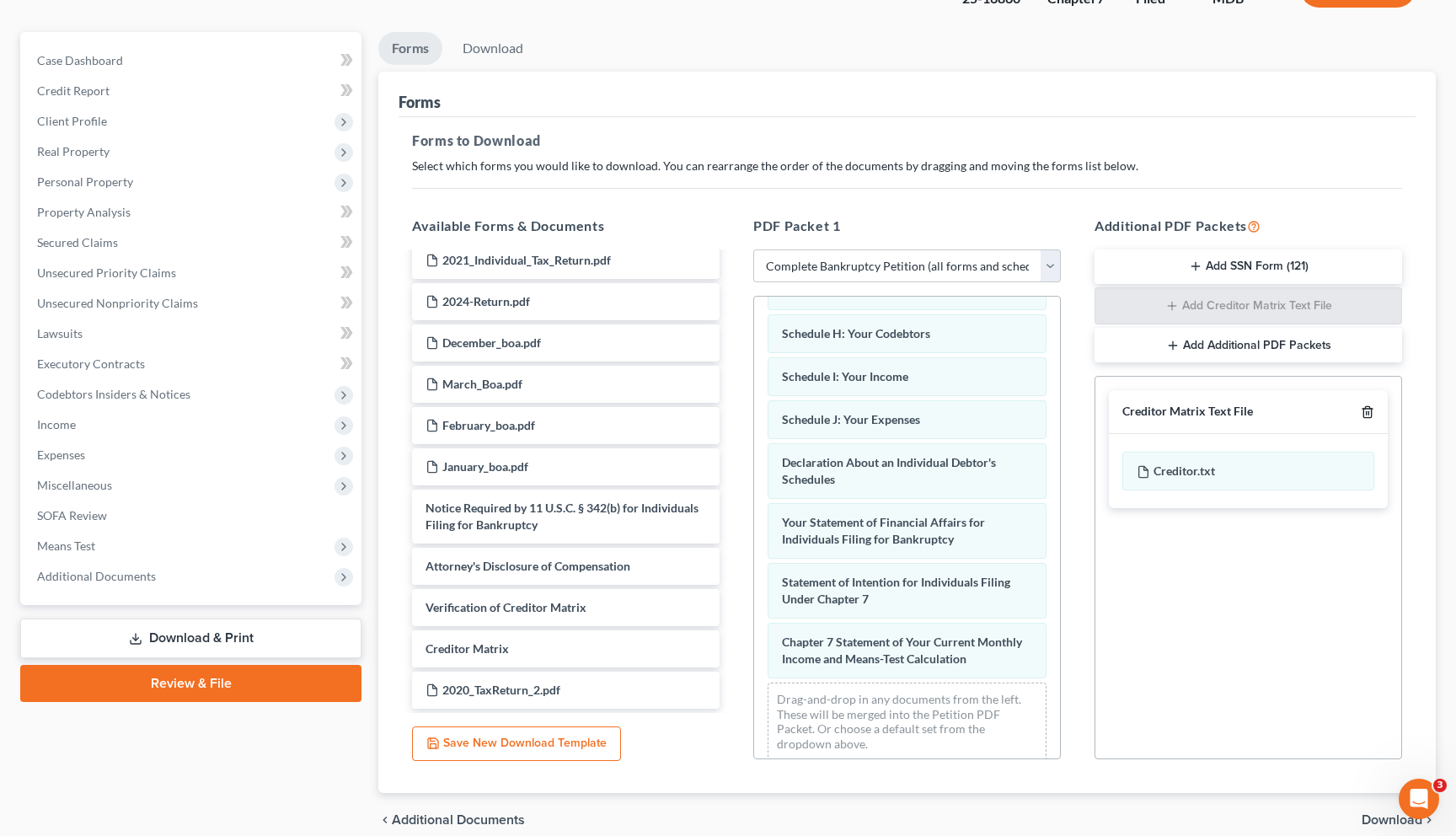
click at [604, 410] on icon "button" at bounding box center [1367, 412] width 7 height 11
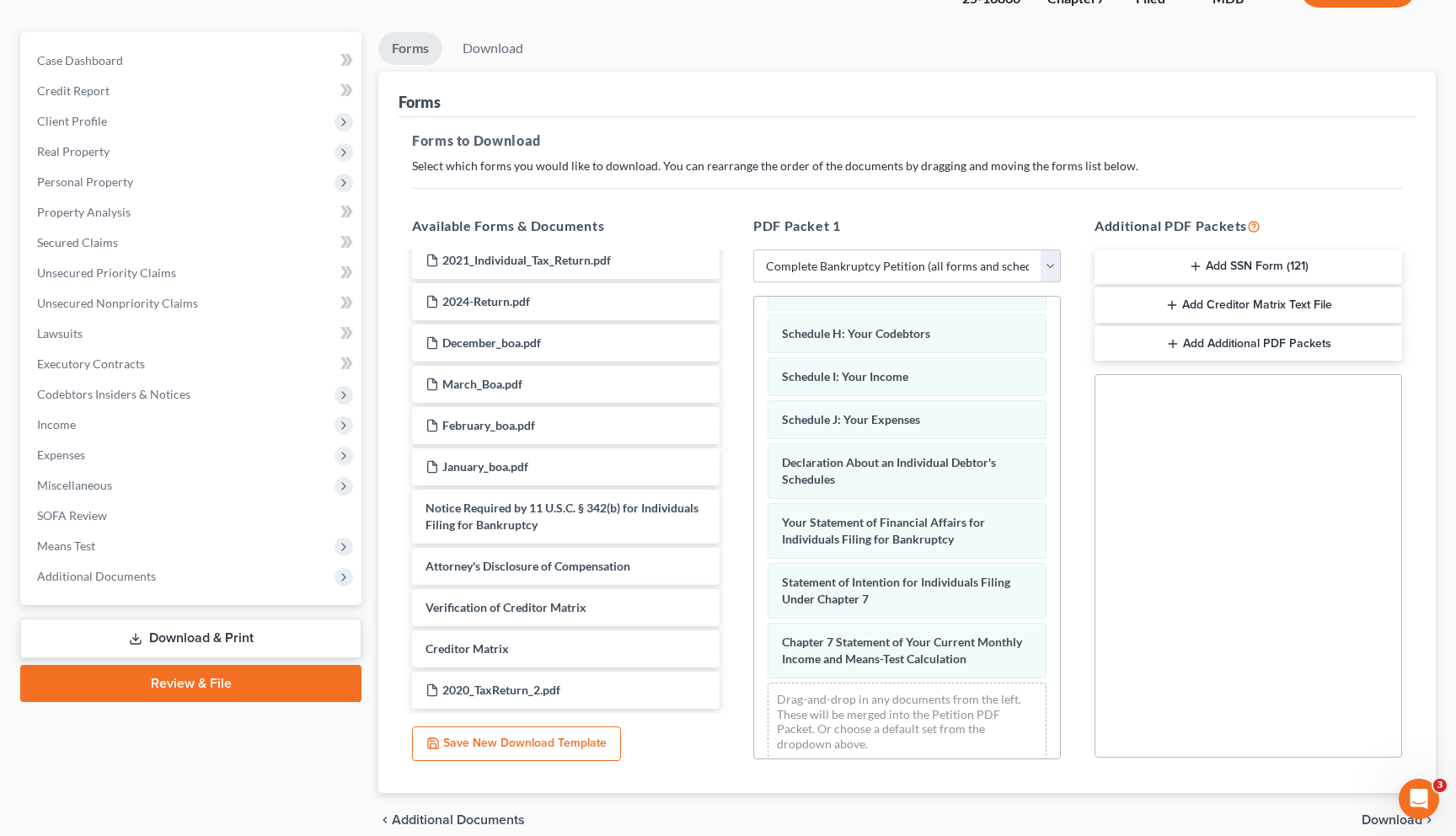
click at [604, 751] on span "Download" at bounding box center [1392, 819] width 61 height 13
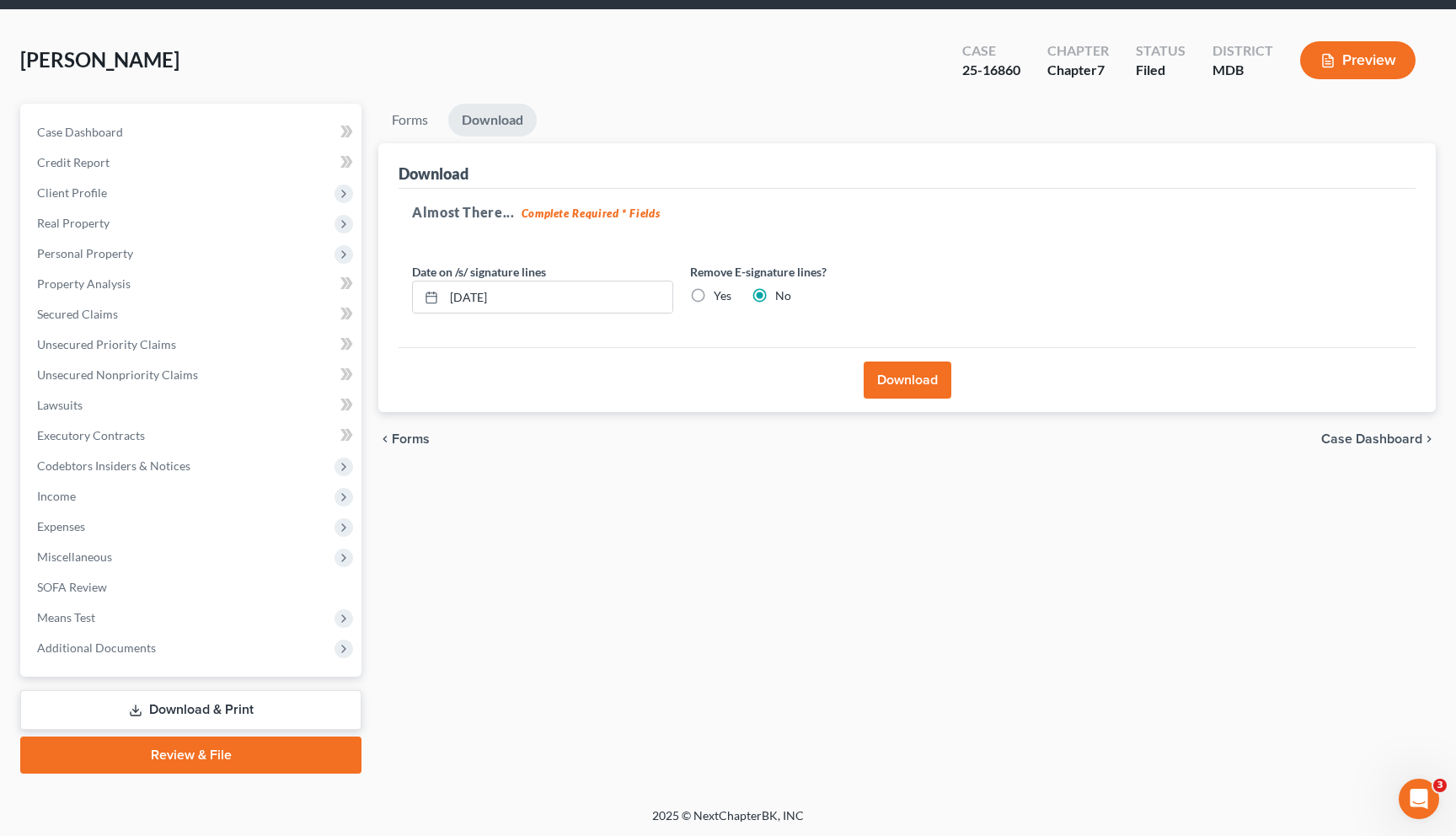
click at [604, 378] on button "Download" at bounding box center [908, 379] width 88 height 37
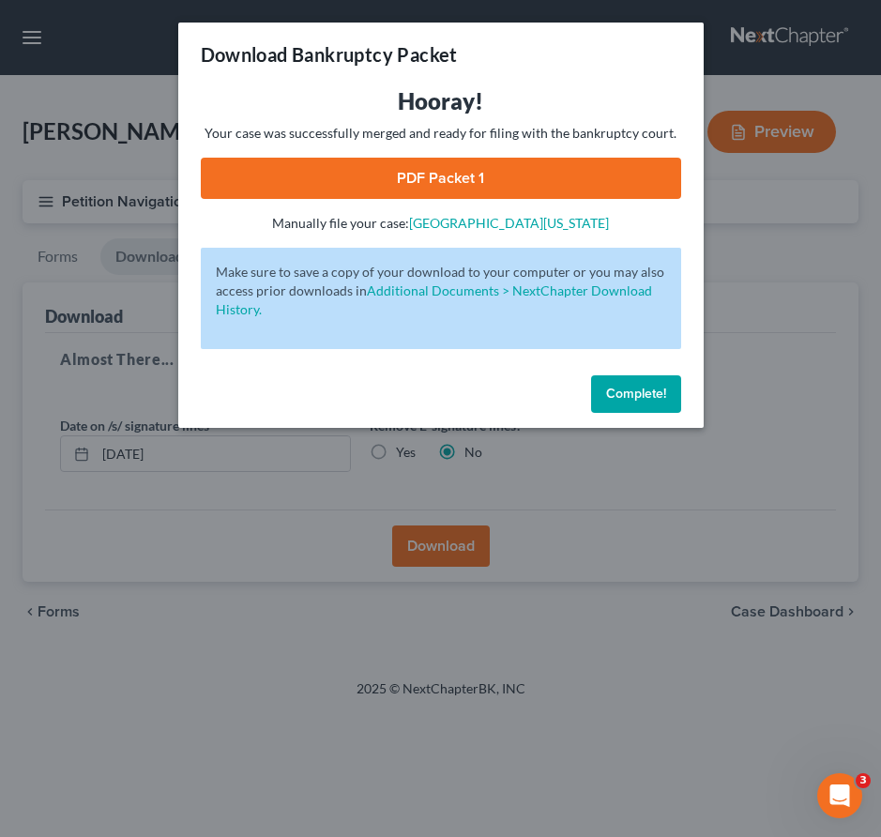
drag, startPoint x: 0, startPoint y: 0, endPoint x: 464, endPoint y: 174, distance: 496.1
click at [464, 174] on link "PDF Packet 1" at bounding box center [441, 178] width 480 height 41
